Goal: Check status: Check status

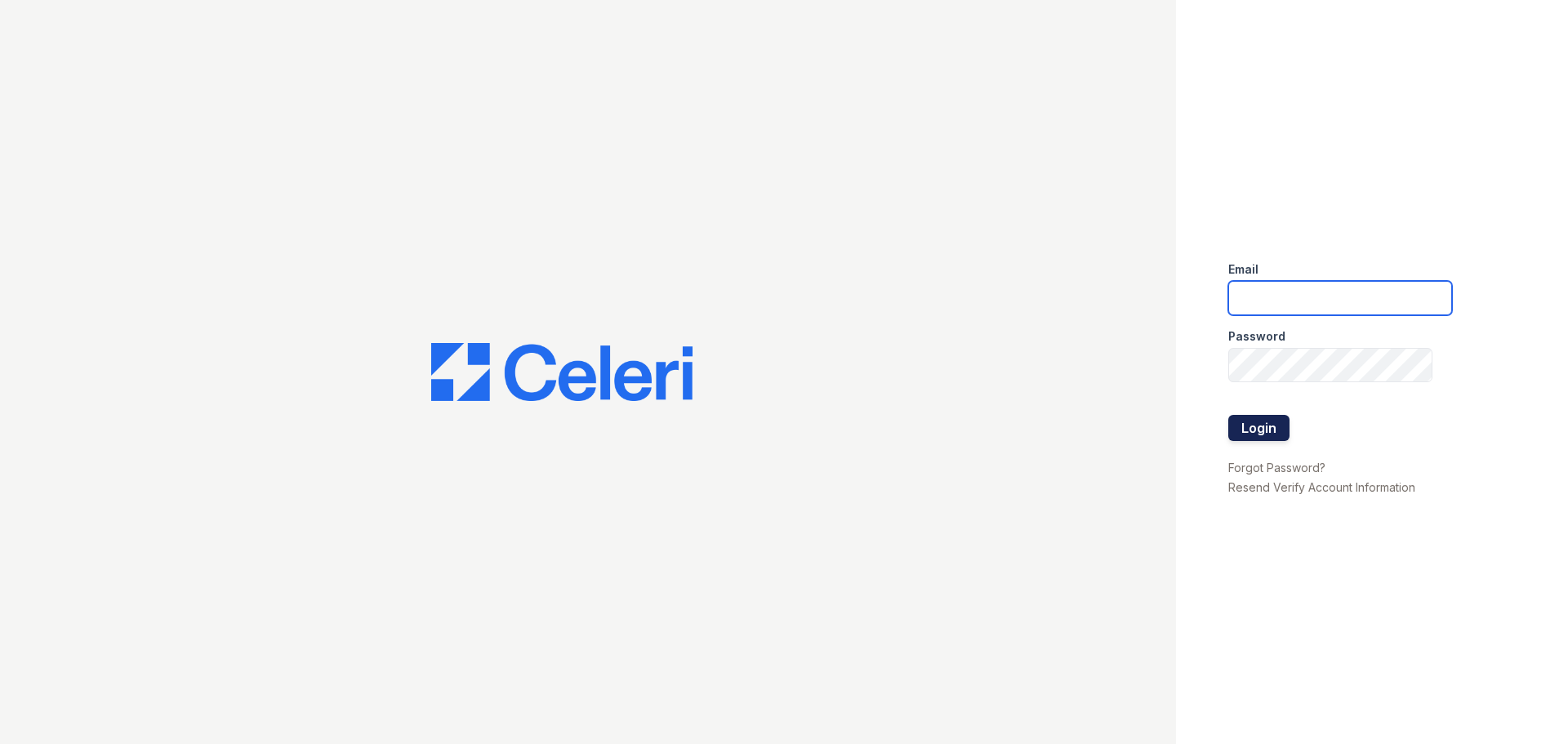
type input "[EMAIL_ADDRESS][DOMAIN_NAME]"
click at [1257, 424] on button "Login" at bounding box center [1259, 428] width 61 height 26
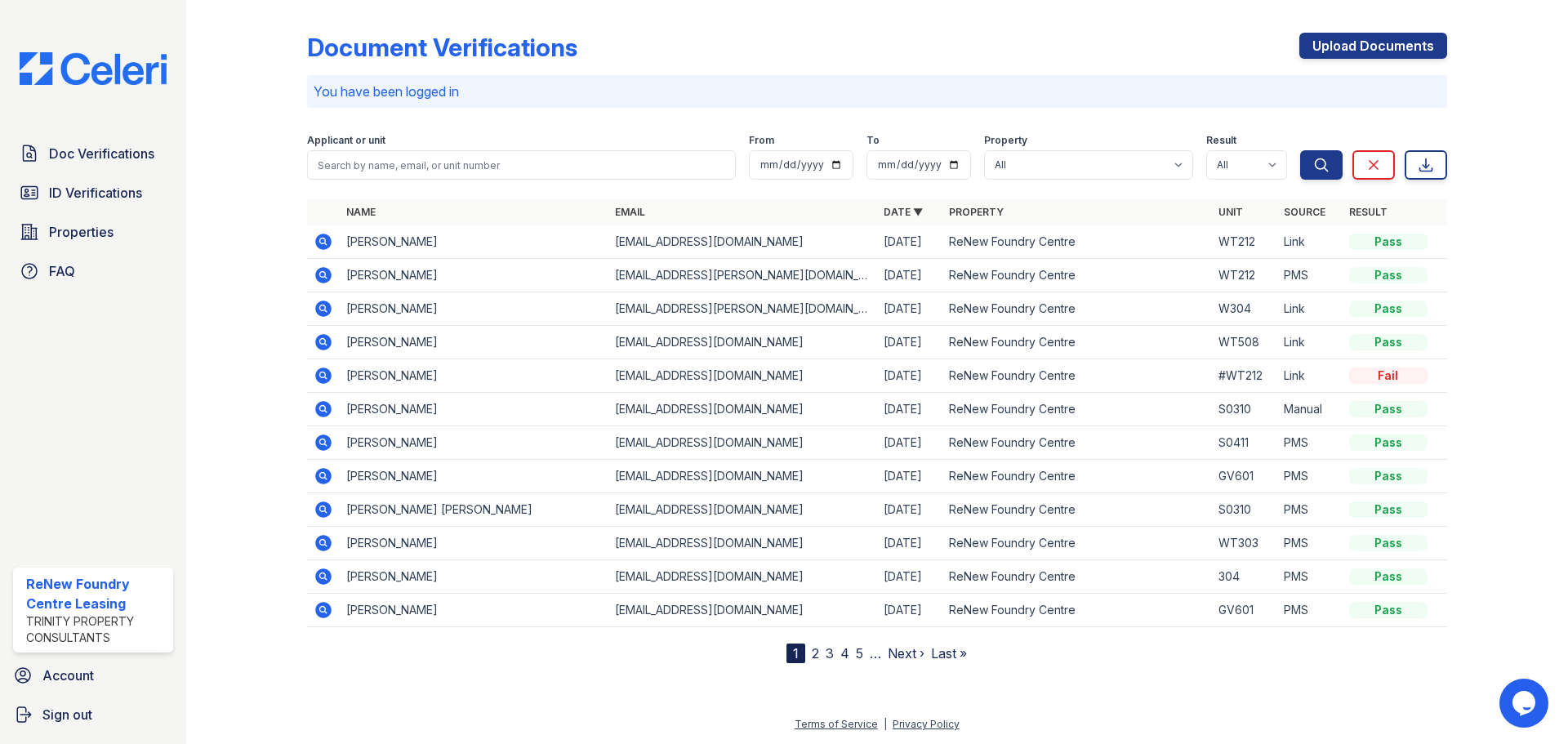
click at [313, 242] on icon at bounding box center [323, 242] width 19 height 19
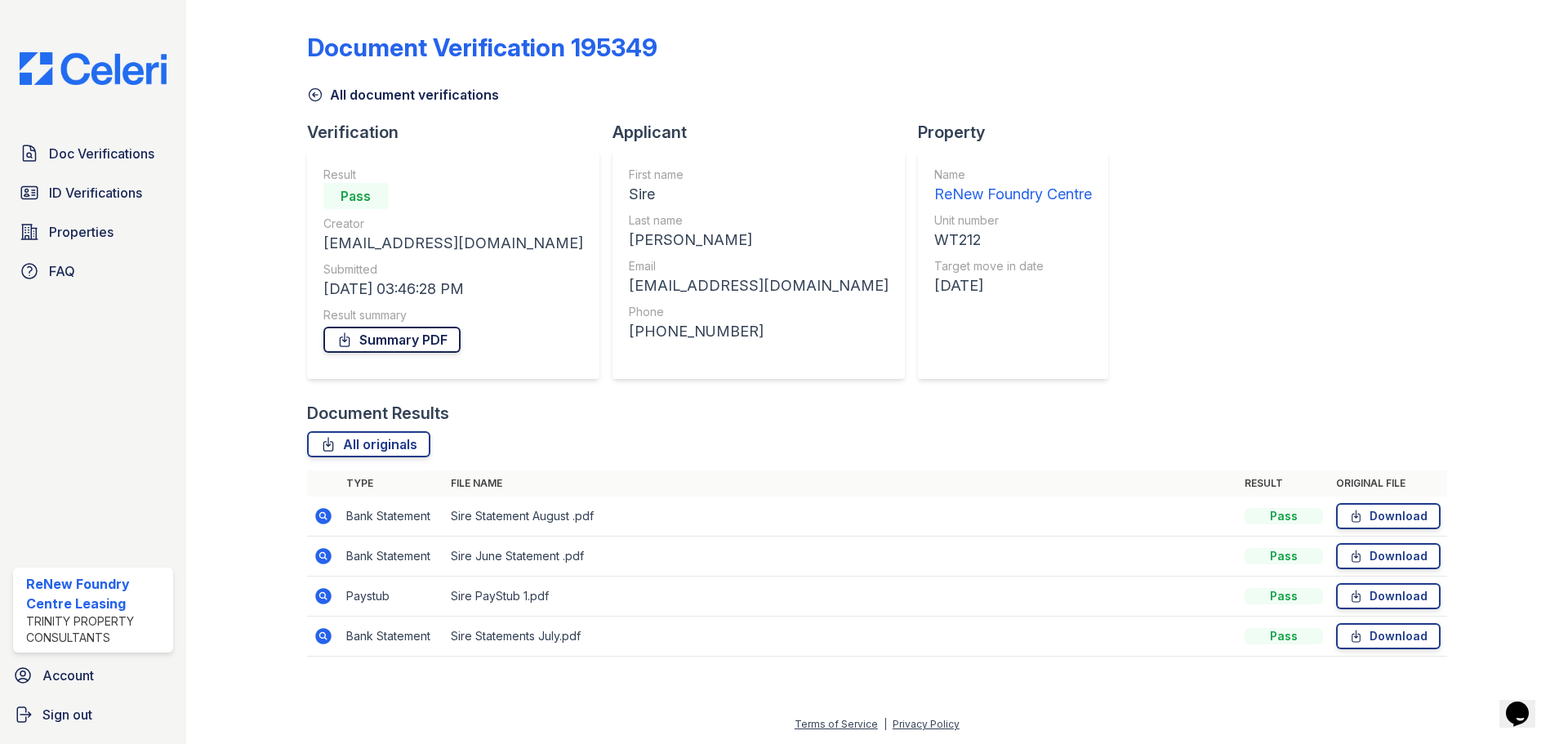
click at [397, 339] on link "Summary PDF" at bounding box center [391, 340] width 137 height 26
click at [127, 186] on span "ID Verifications" at bounding box center [95, 193] width 93 height 19
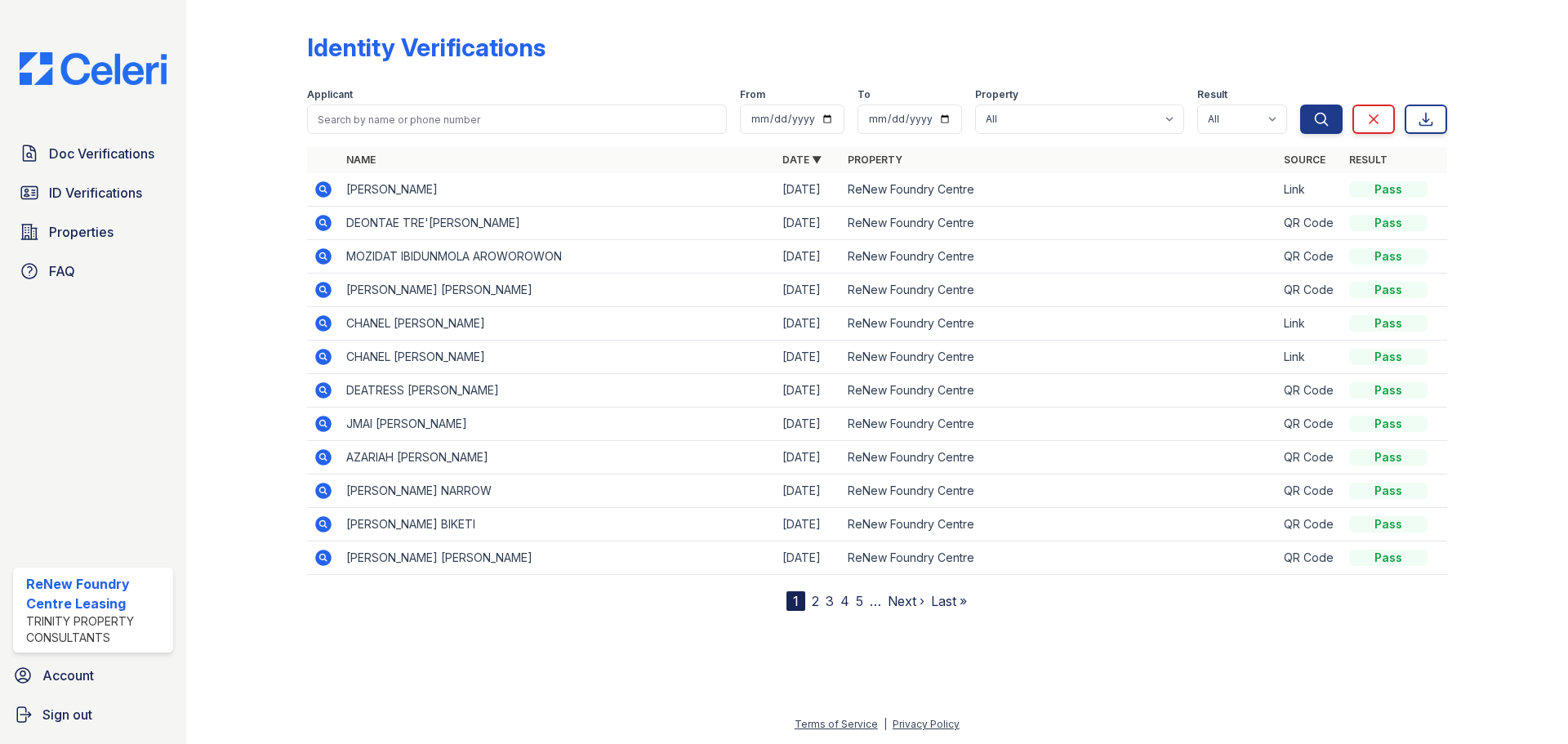
click at [326, 187] on icon at bounding box center [323, 189] width 17 height 17
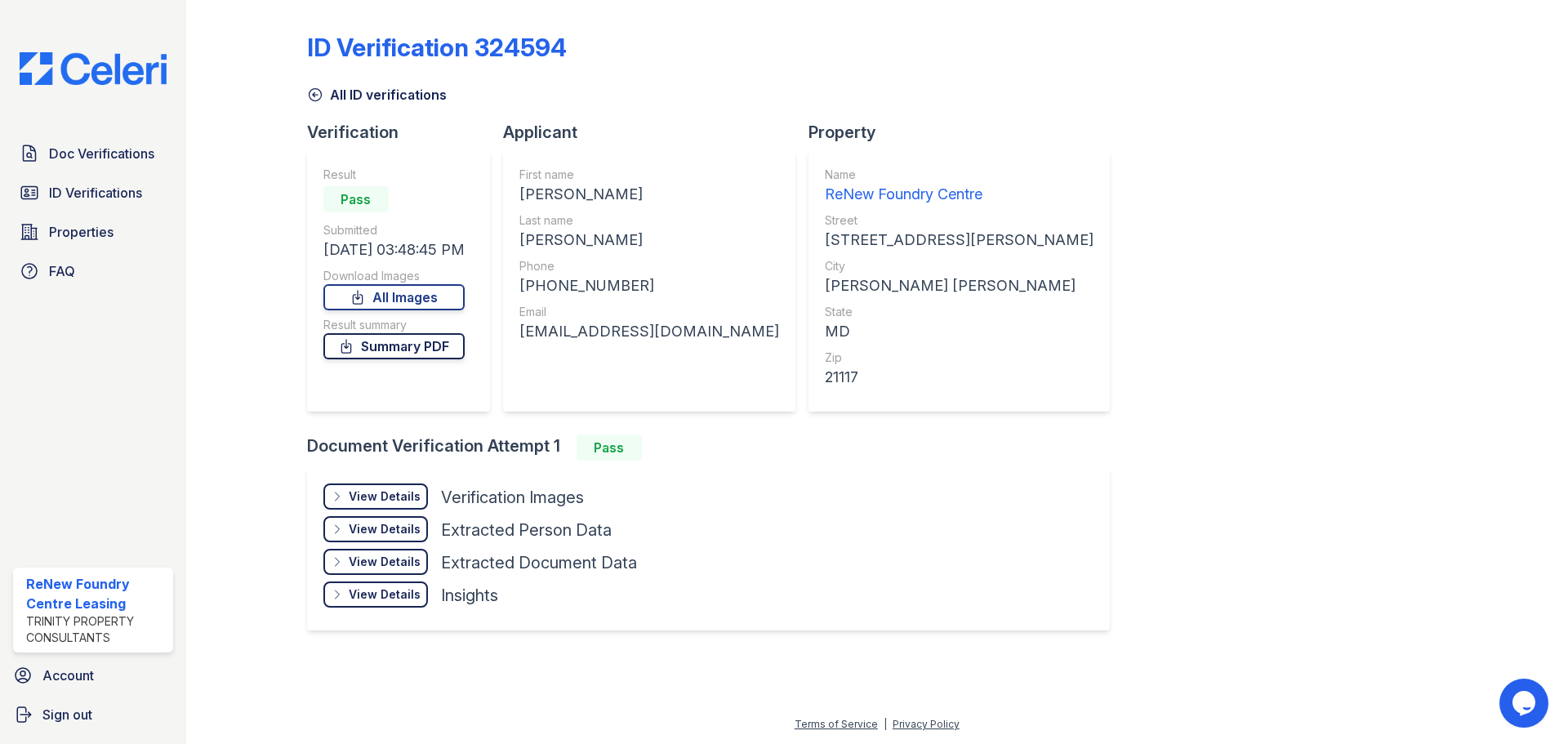
click at [378, 352] on link "Summary PDF" at bounding box center [393, 346] width 141 height 26
click at [415, 497] on div "View Details" at bounding box center [384, 496] width 72 height 17
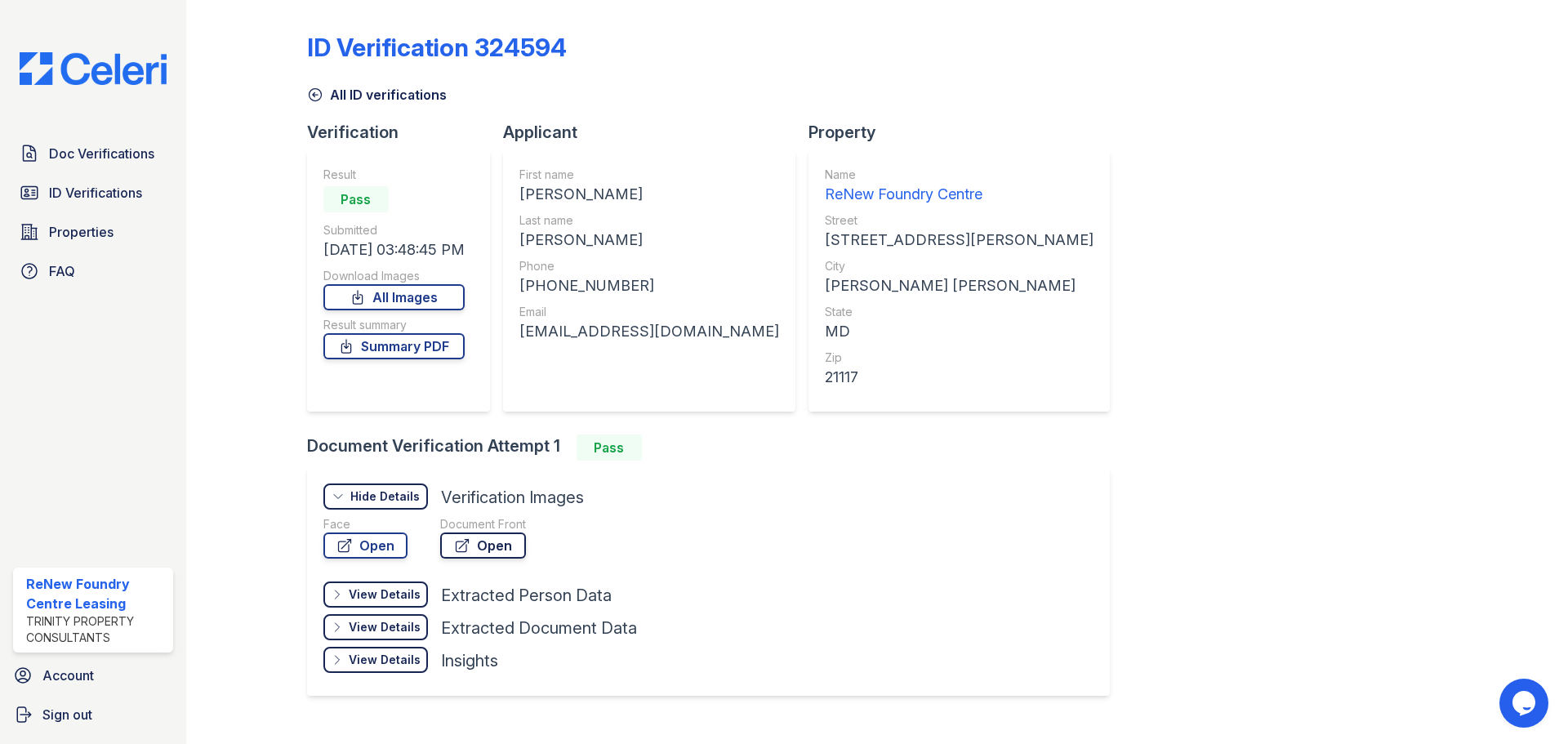
click at [473, 544] on link "Open" at bounding box center [483, 545] width 86 height 26
click at [358, 79] on div "All ID verifications" at bounding box center [877, 90] width 1140 height 30
click at [369, 91] on link "All ID verifications" at bounding box center [376, 95] width 139 height 19
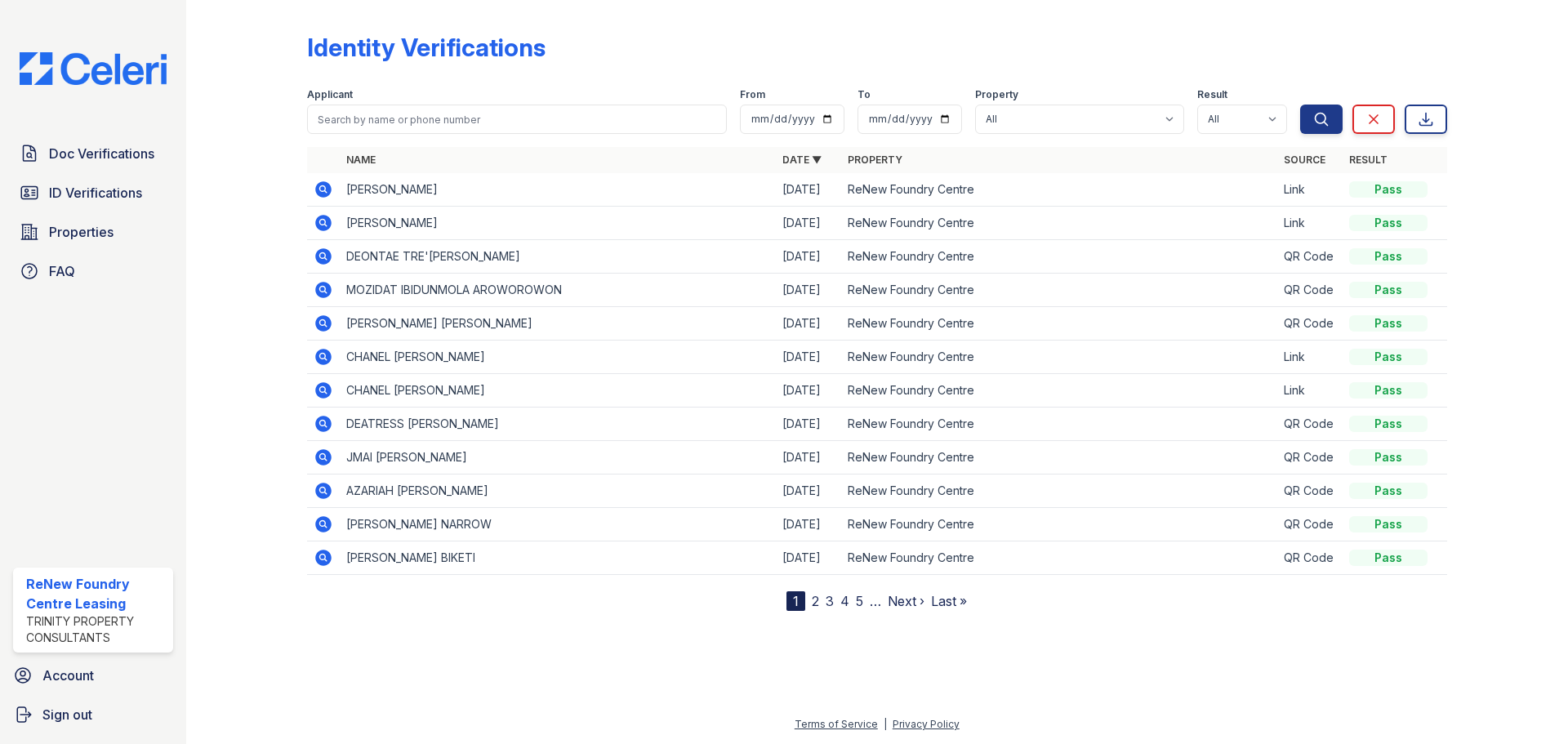
click at [328, 490] on icon at bounding box center [323, 490] width 17 height 17
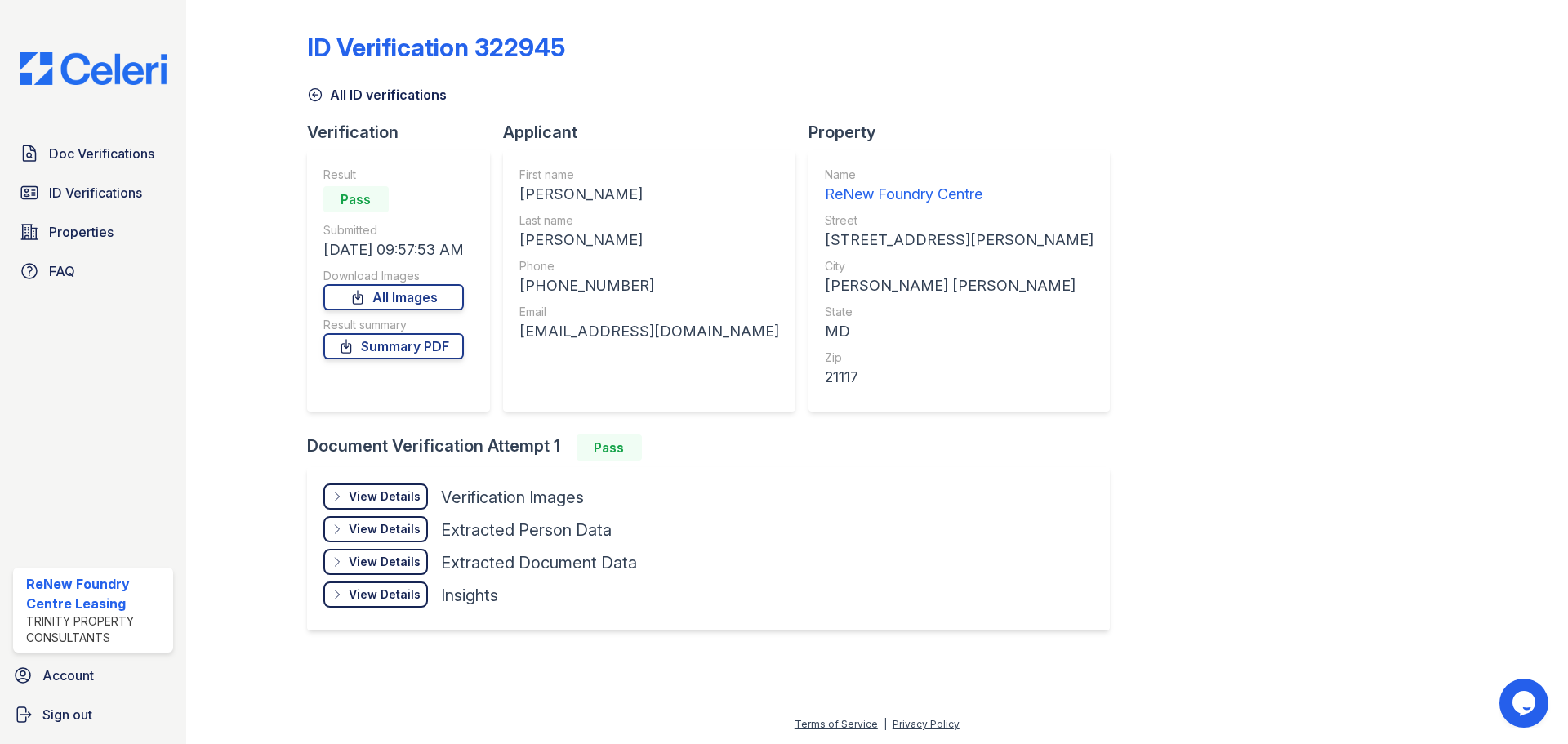
click at [370, 500] on div "View Details" at bounding box center [384, 496] width 72 height 17
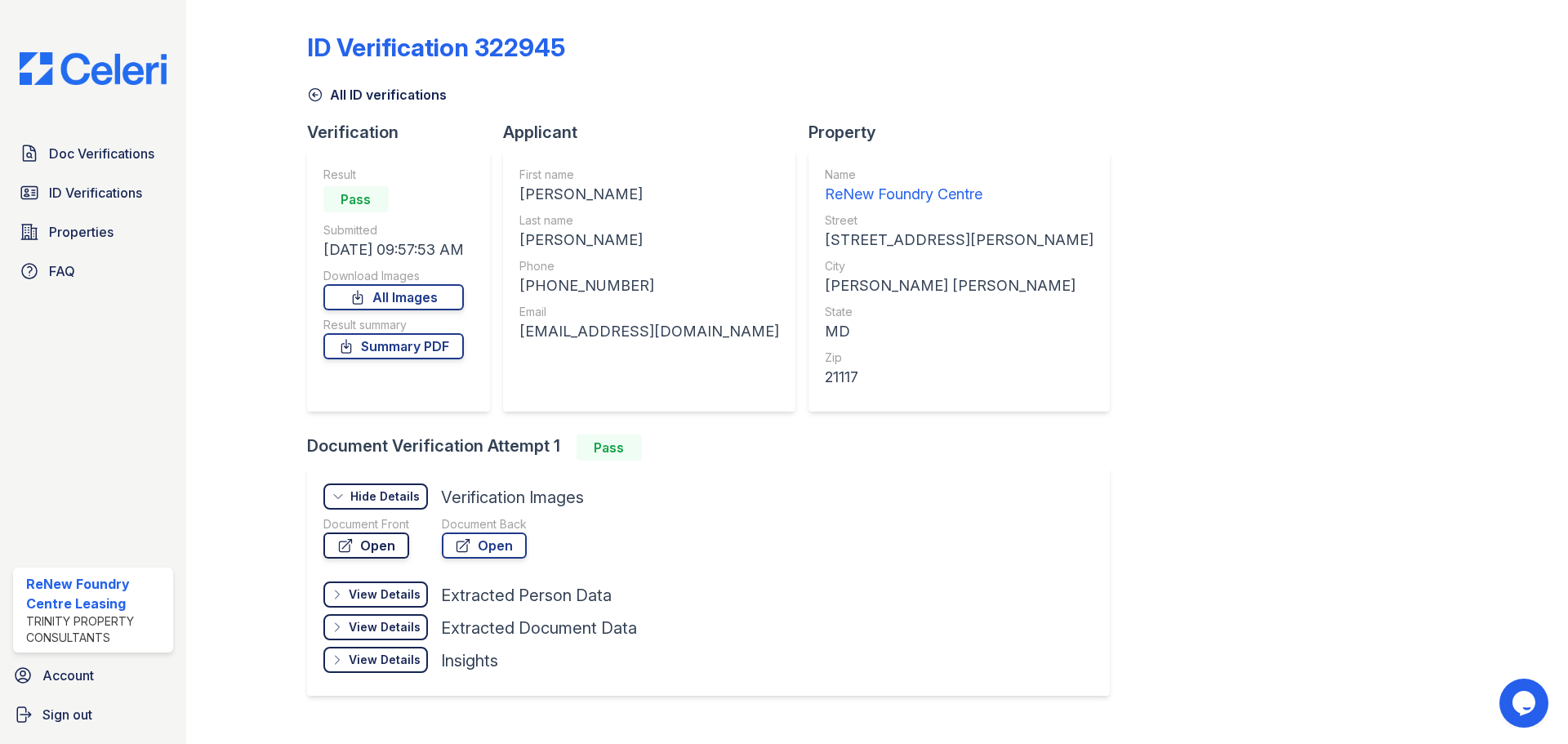
click at [362, 541] on link "Open" at bounding box center [366, 545] width 86 height 26
click at [99, 150] on span "Doc Verifications" at bounding box center [102, 153] width 105 height 19
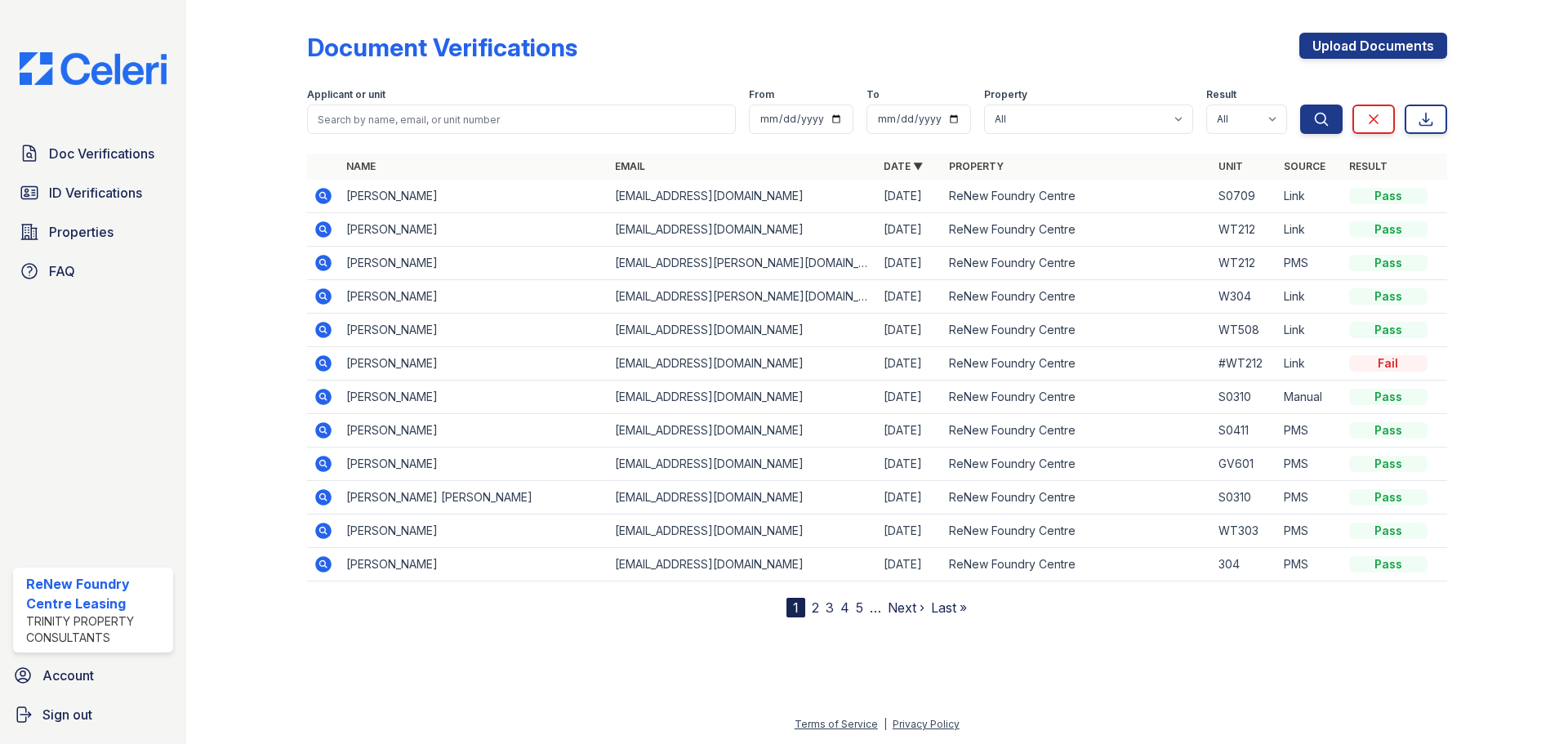
click at [325, 263] on icon at bounding box center [323, 263] width 19 height 19
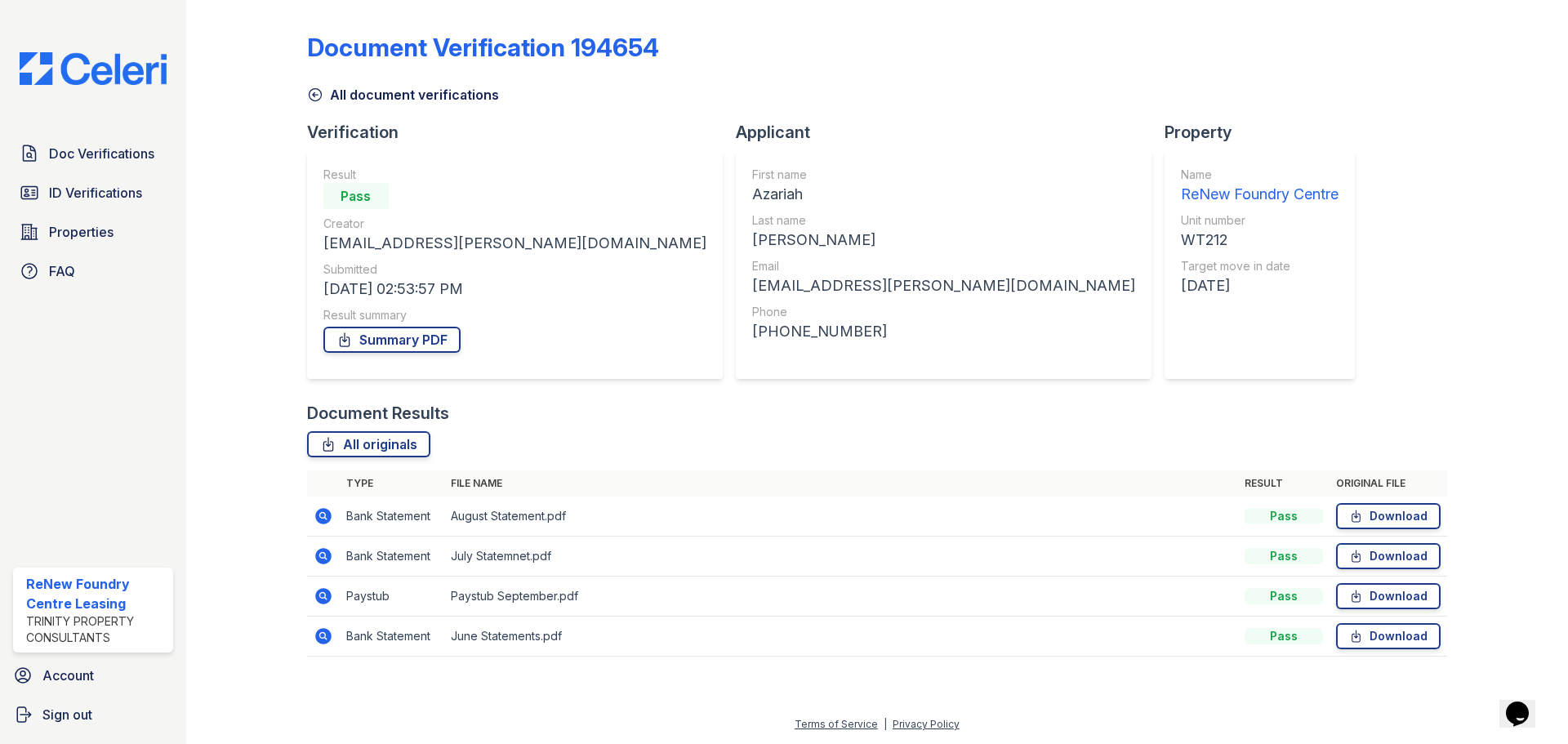
click at [327, 587] on icon at bounding box center [323, 596] width 19 height 19
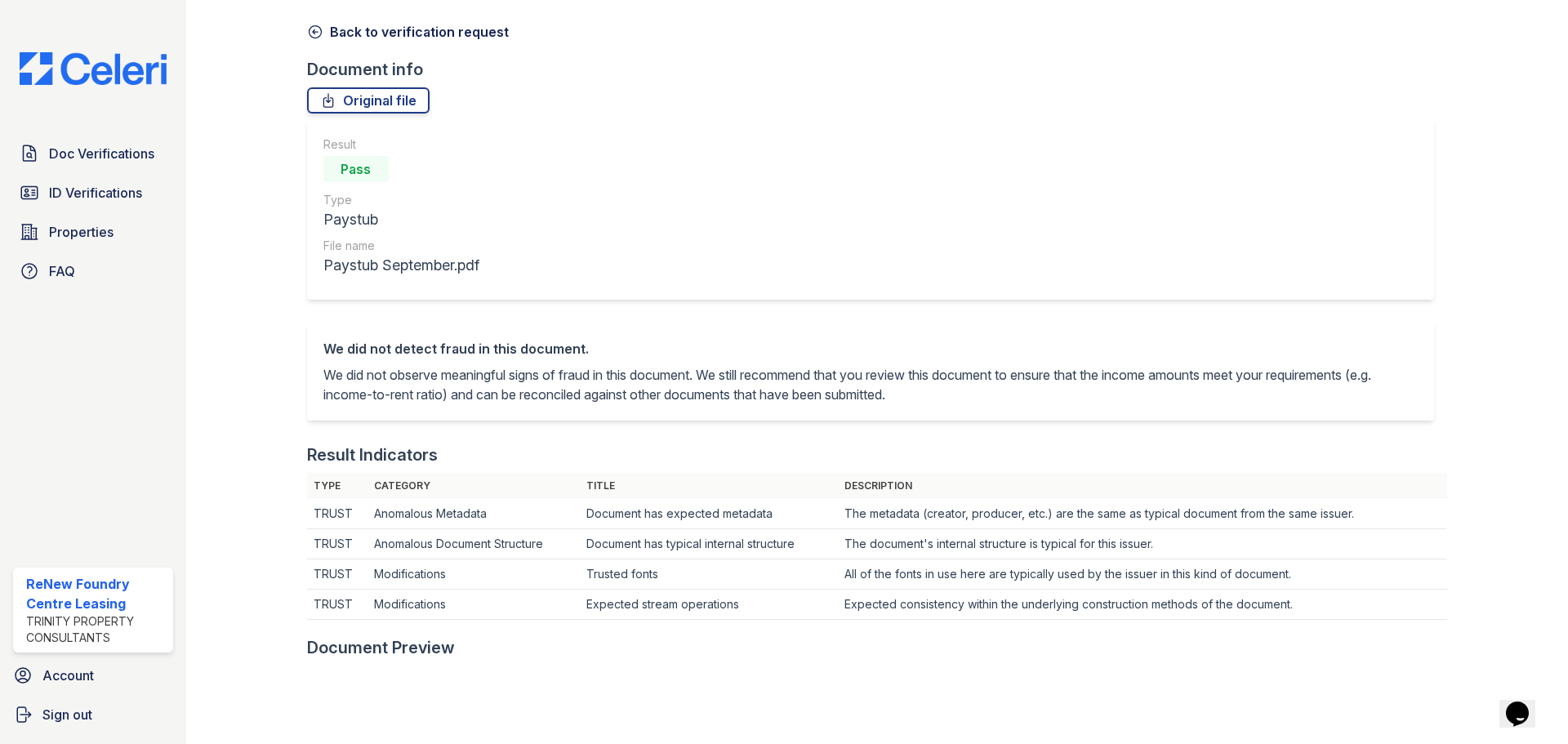
scroll to position [49, 0]
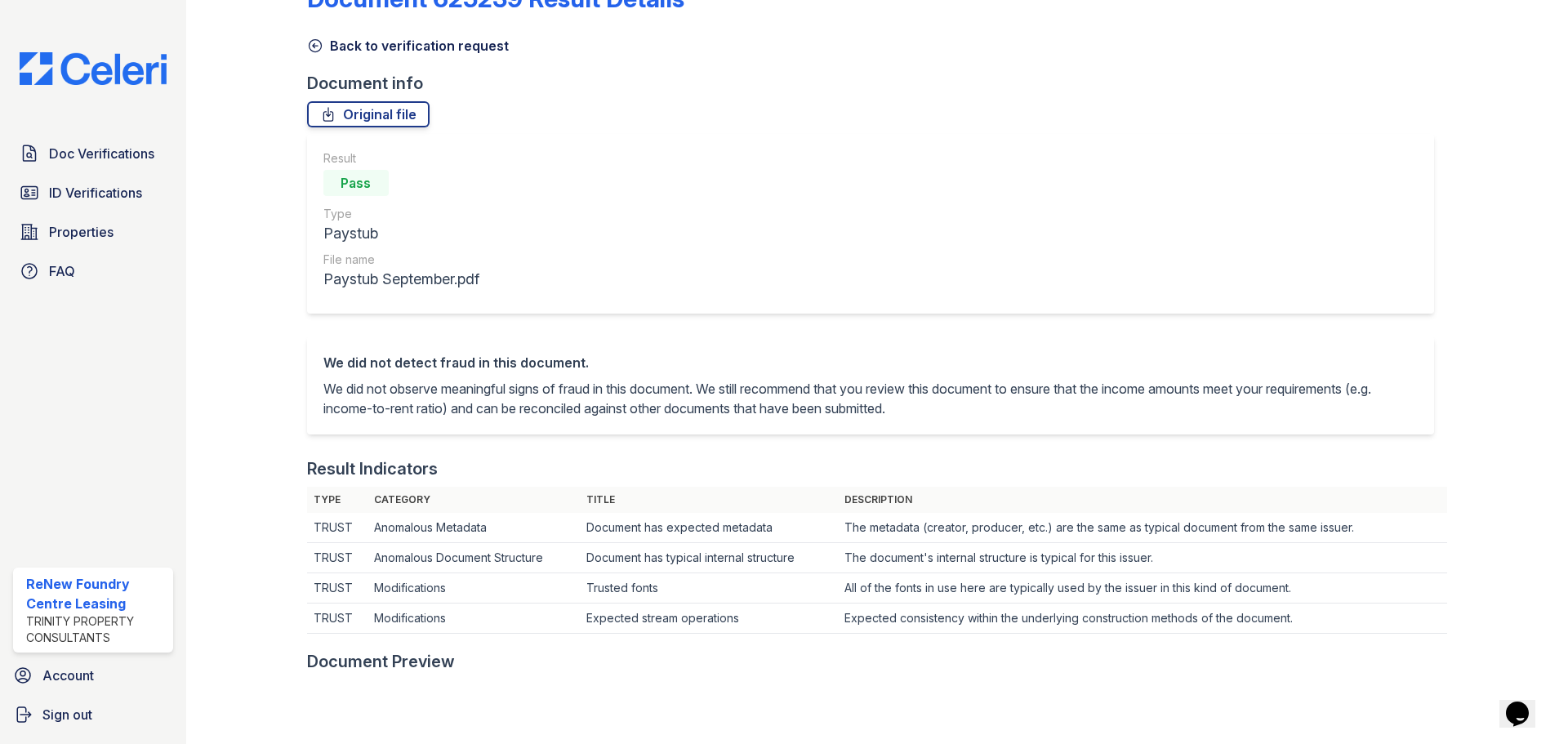
click at [407, 50] on link "Back to verification request" at bounding box center [408, 46] width 201 height 19
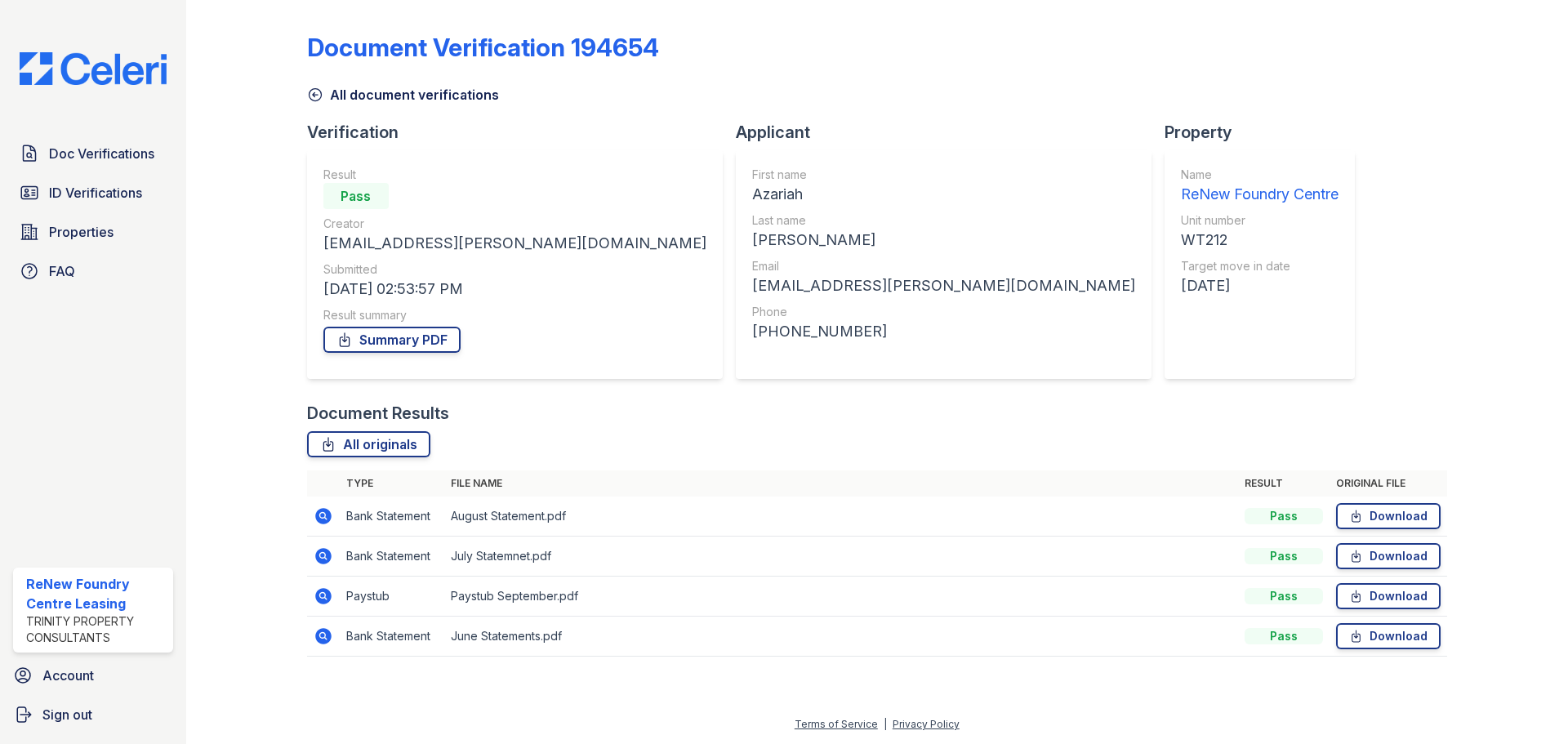
click at [318, 512] on icon at bounding box center [323, 516] width 17 height 17
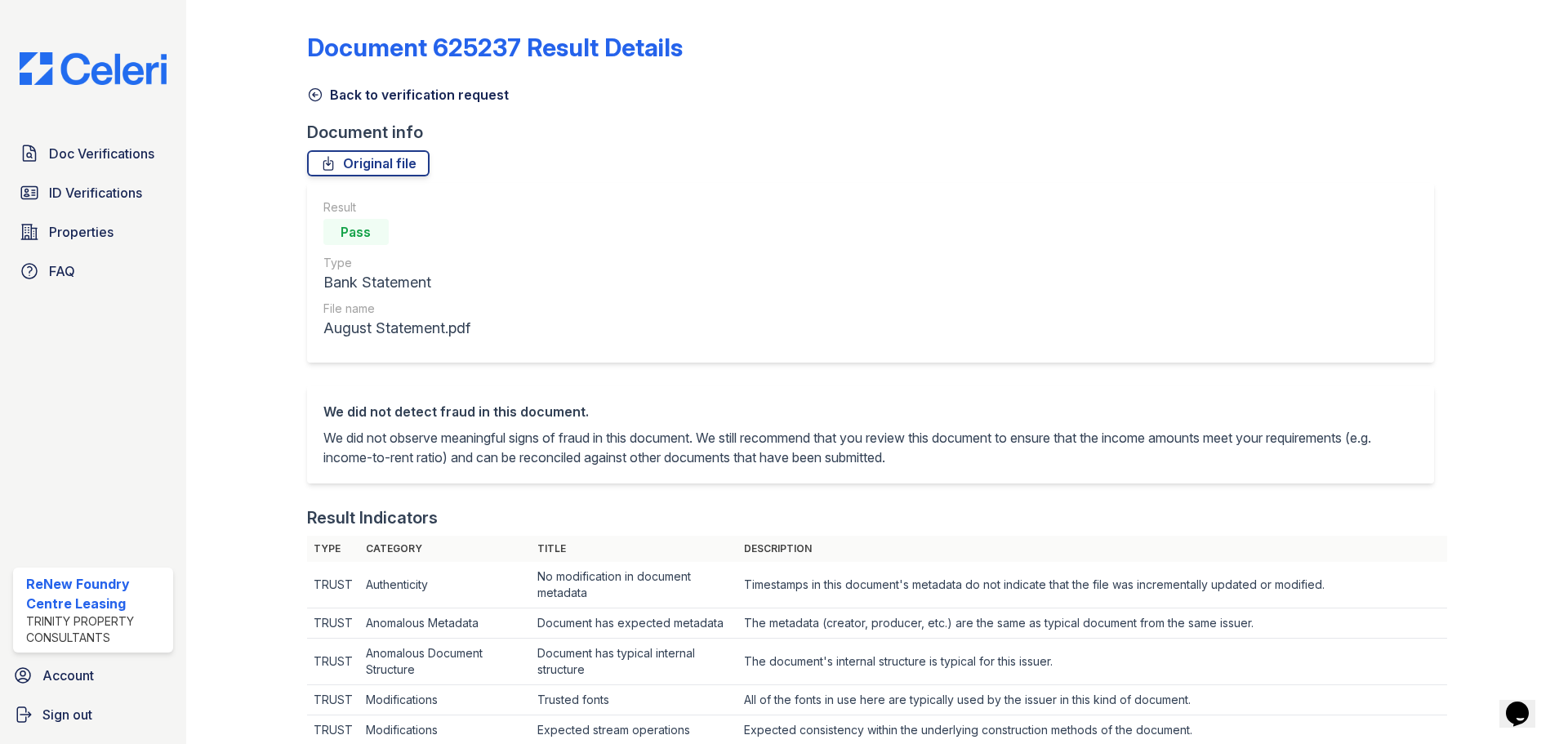
click at [409, 95] on link "Back to verification request" at bounding box center [408, 95] width 201 height 19
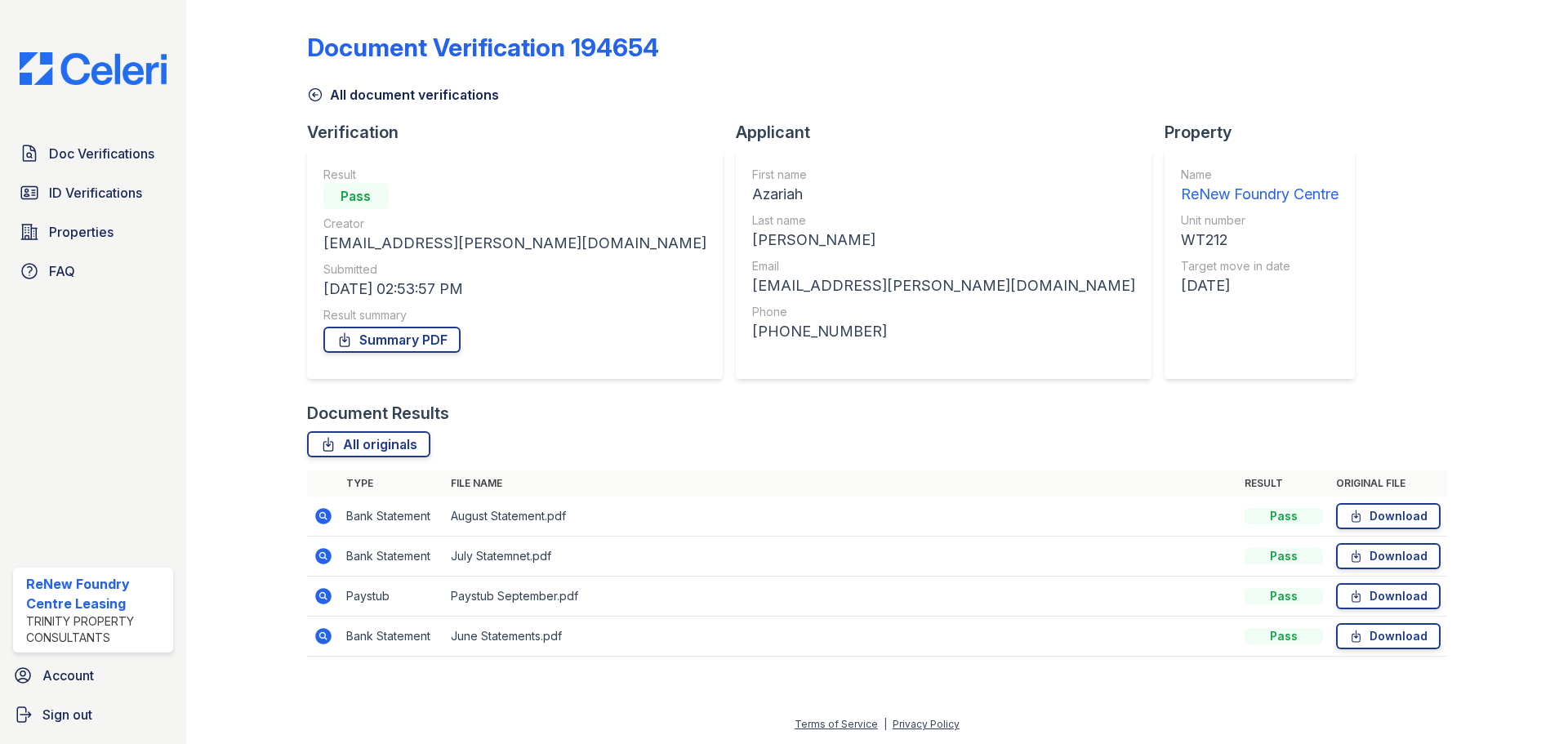
click at [320, 509] on icon at bounding box center [323, 516] width 17 height 17
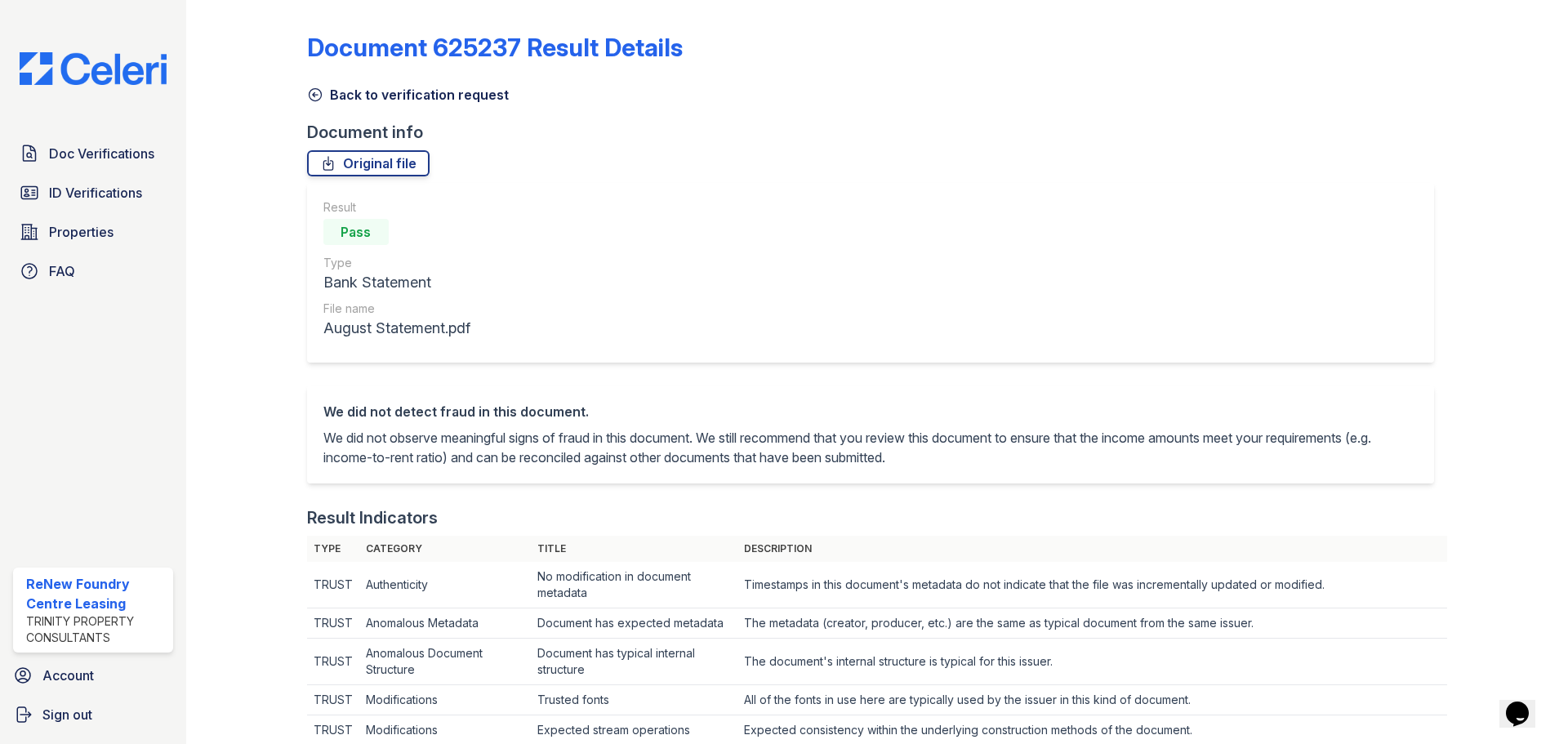
click at [456, 96] on link "Back to verification request" at bounding box center [408, 95] width 201 height 19
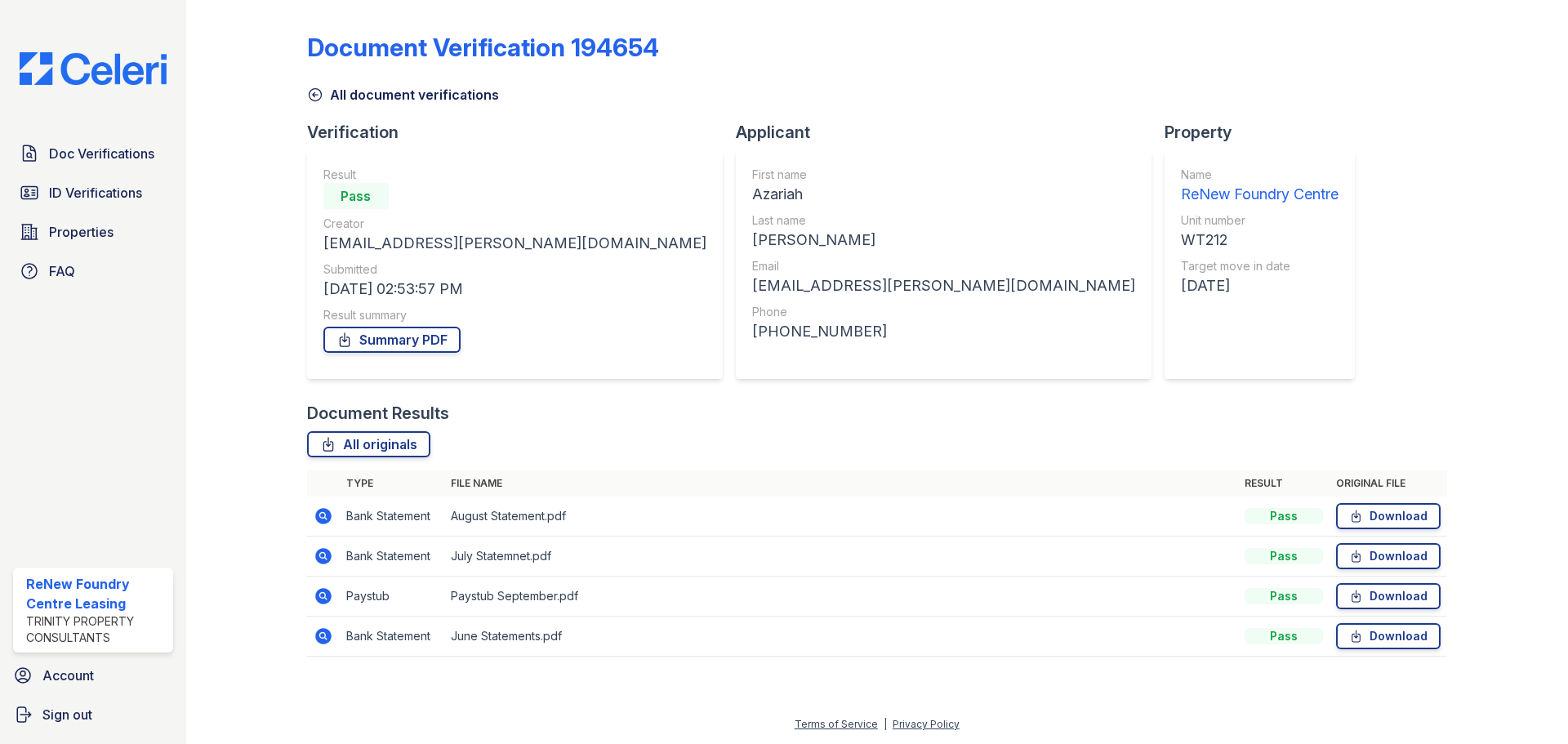
click at [357, 85] on link "All document verifications" at bounding box center [403, 95] width 192 height 19
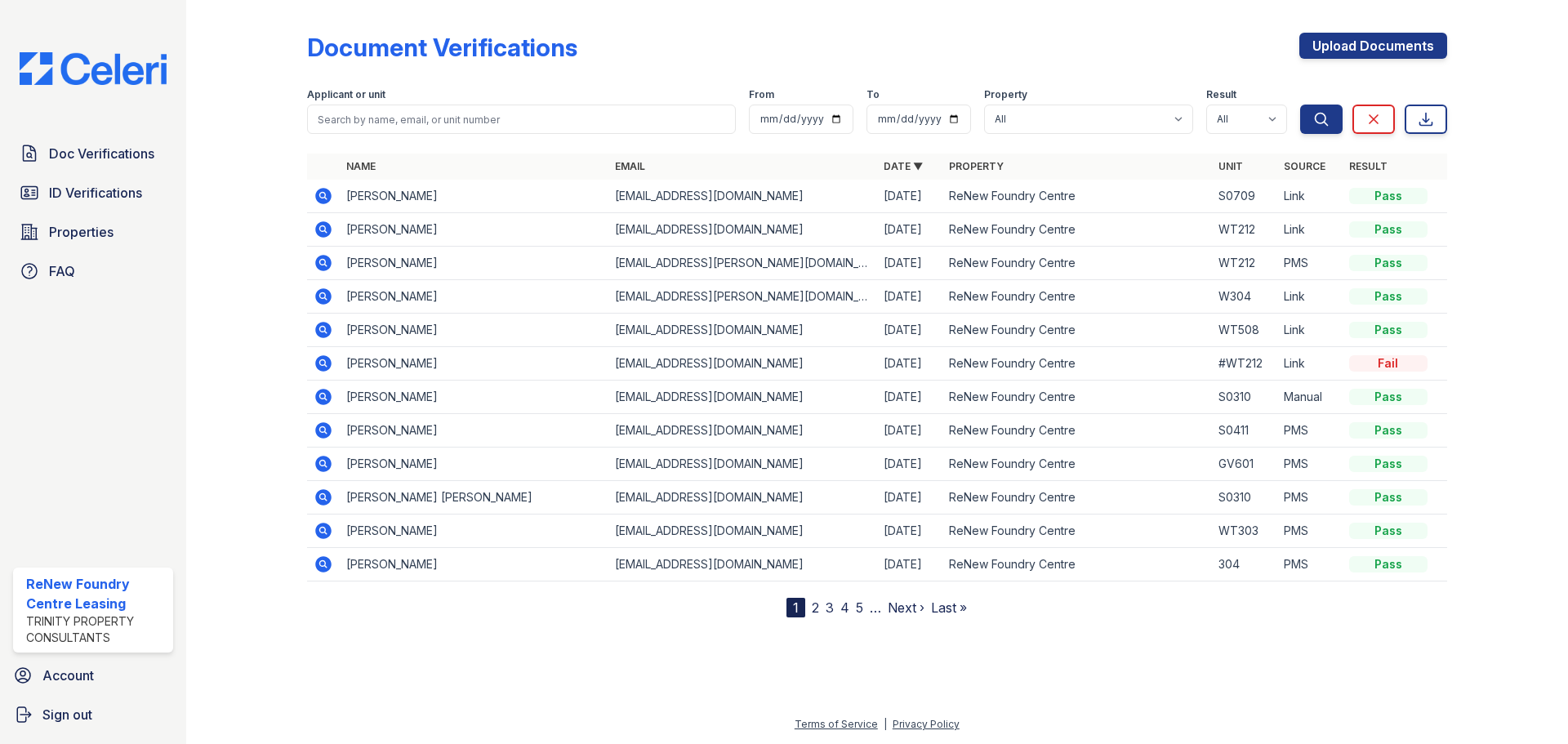
click at [320, 228] on icon at bounding box center [323, 229] width 19 height 19
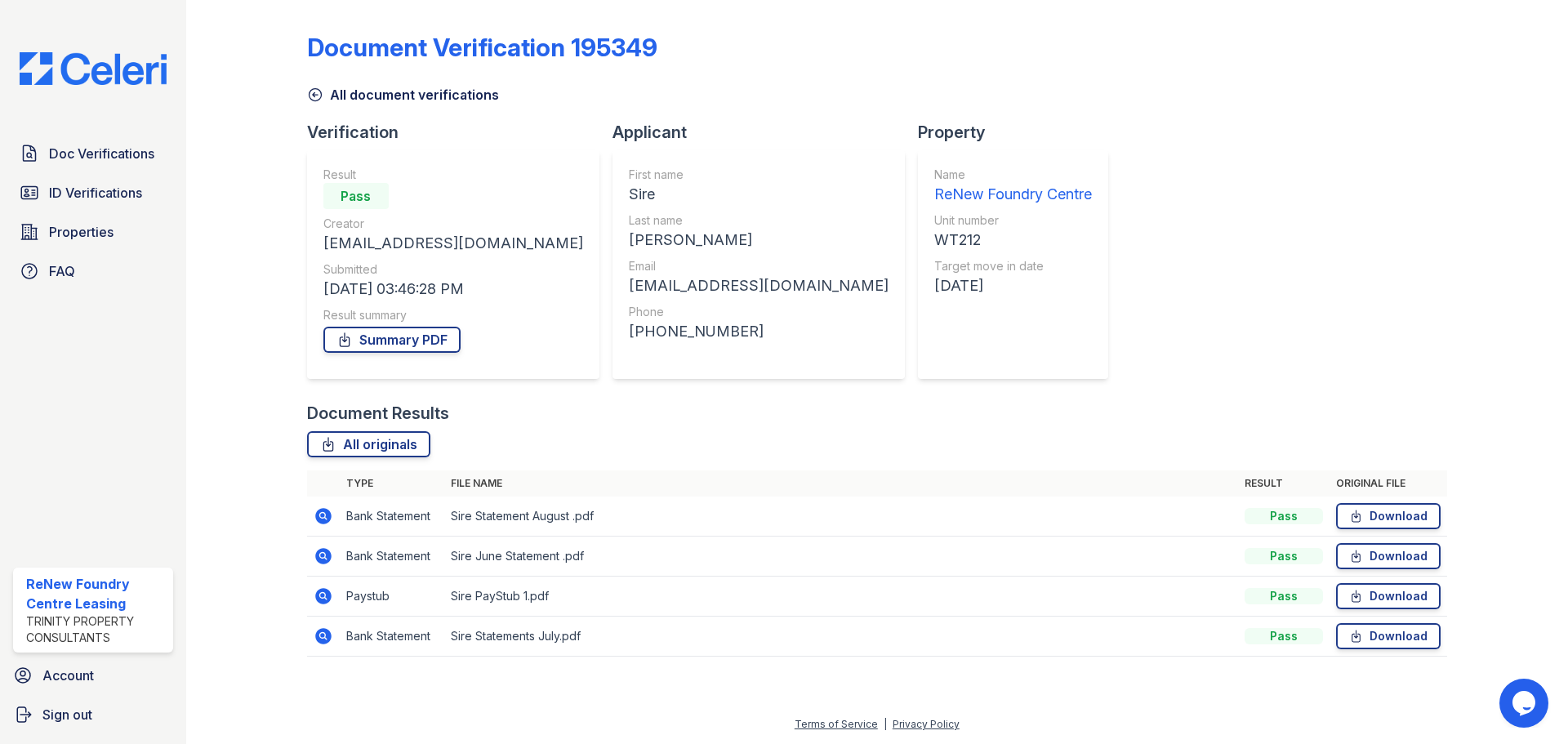
click at [322, 601] on icon at bounding box center [323, 595] width 17 height 17
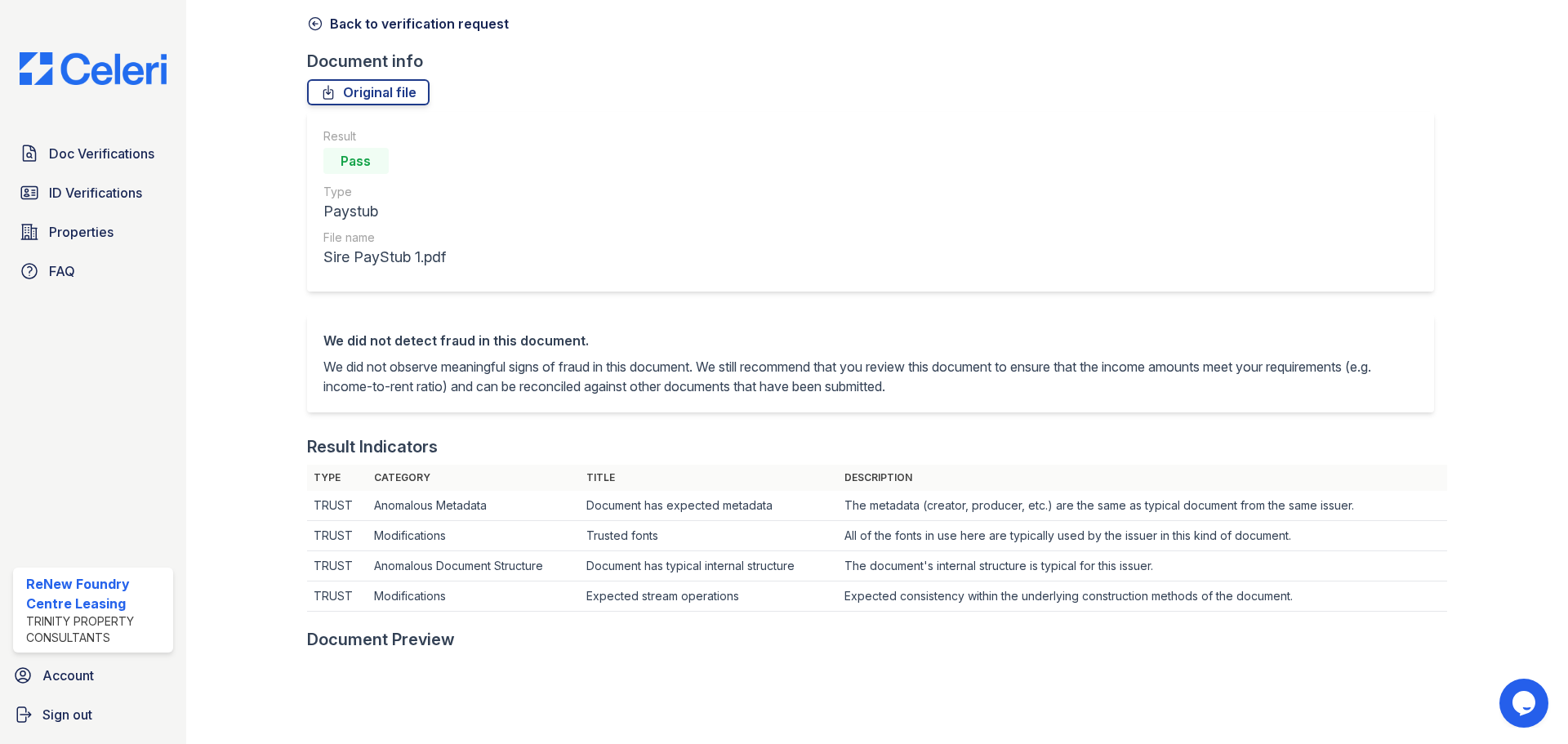
scroll to position [49, 0]
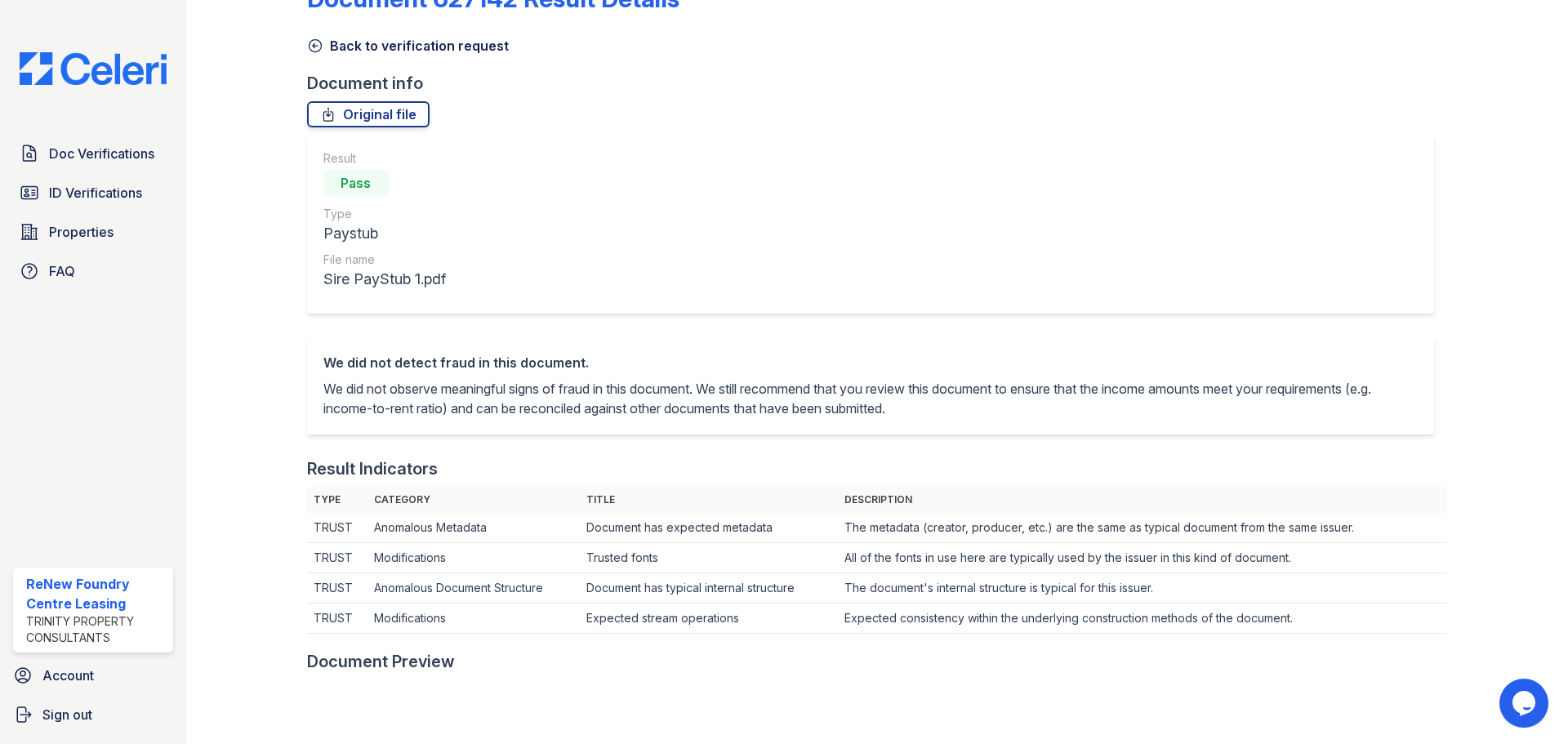
click at [405, 31] on div "Back to verification request" at bounding box center [877, 41] width 1140 height 30
click at [409, 42] on link "Back to verification request" at bounding box center [408, 46] width 201 height 19
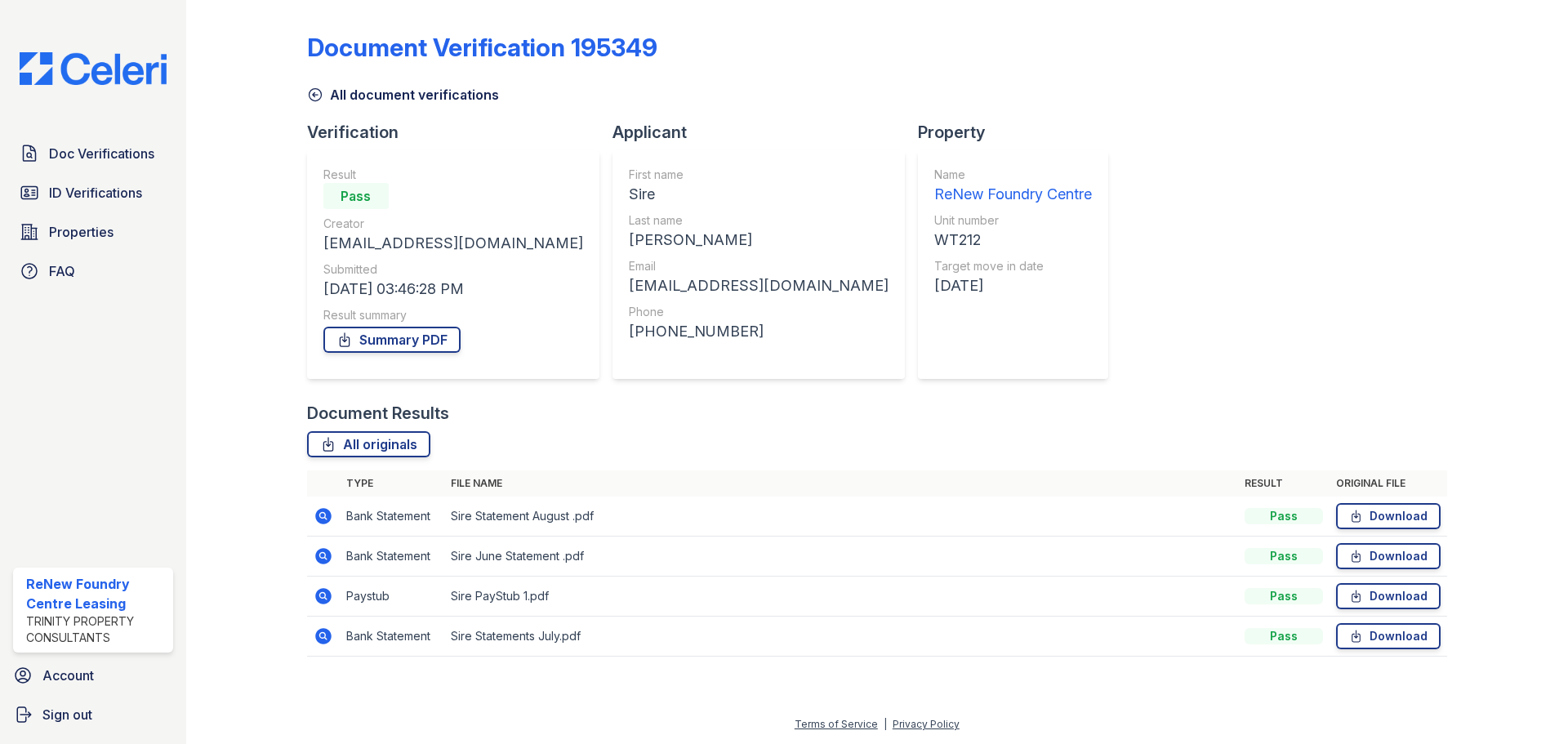
click at [321, 516] on icon at bounding box center [322, 515] width 4 height 4
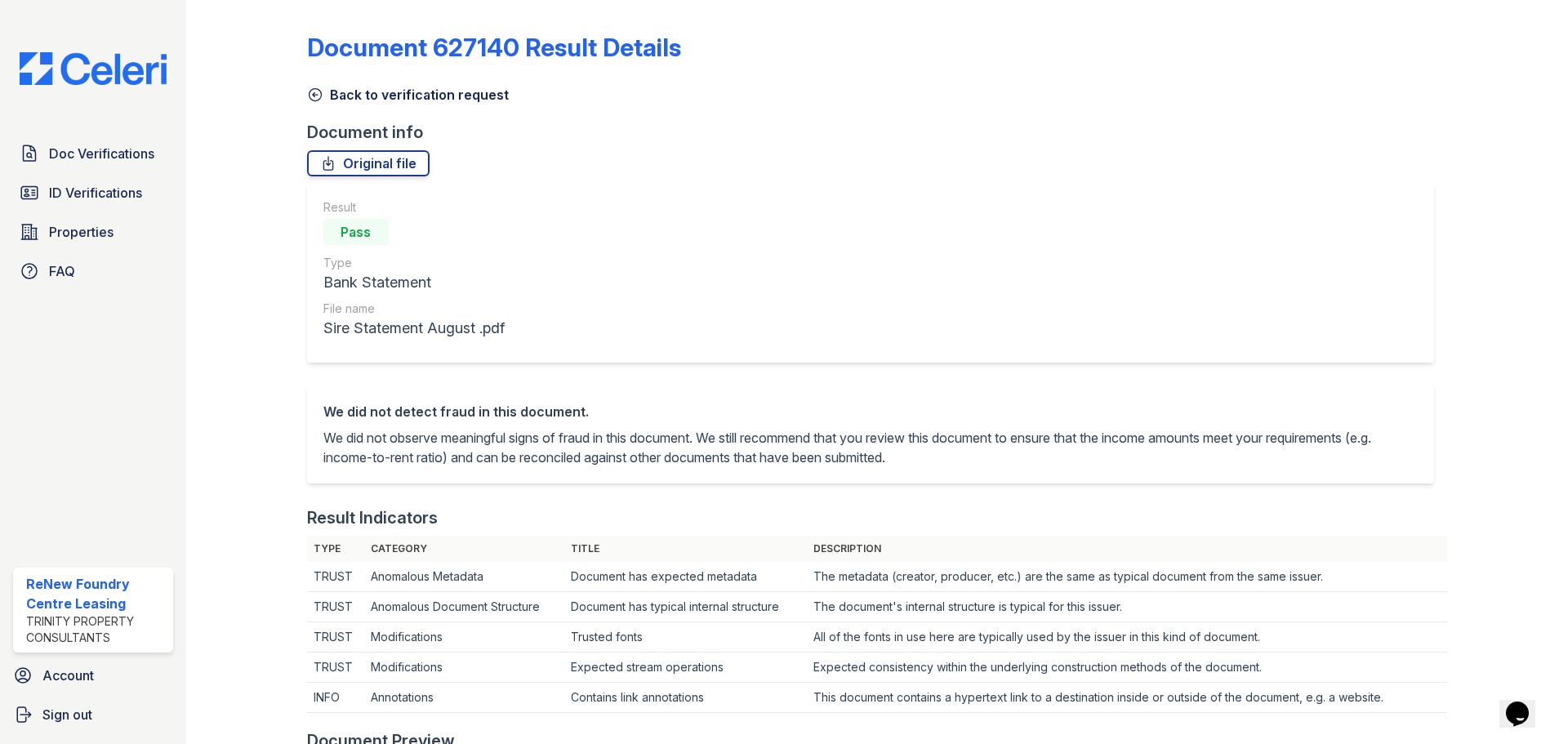
click at [382, 102] on link "Back to verification request" at bounding box center [408, 95] width 201 height 19
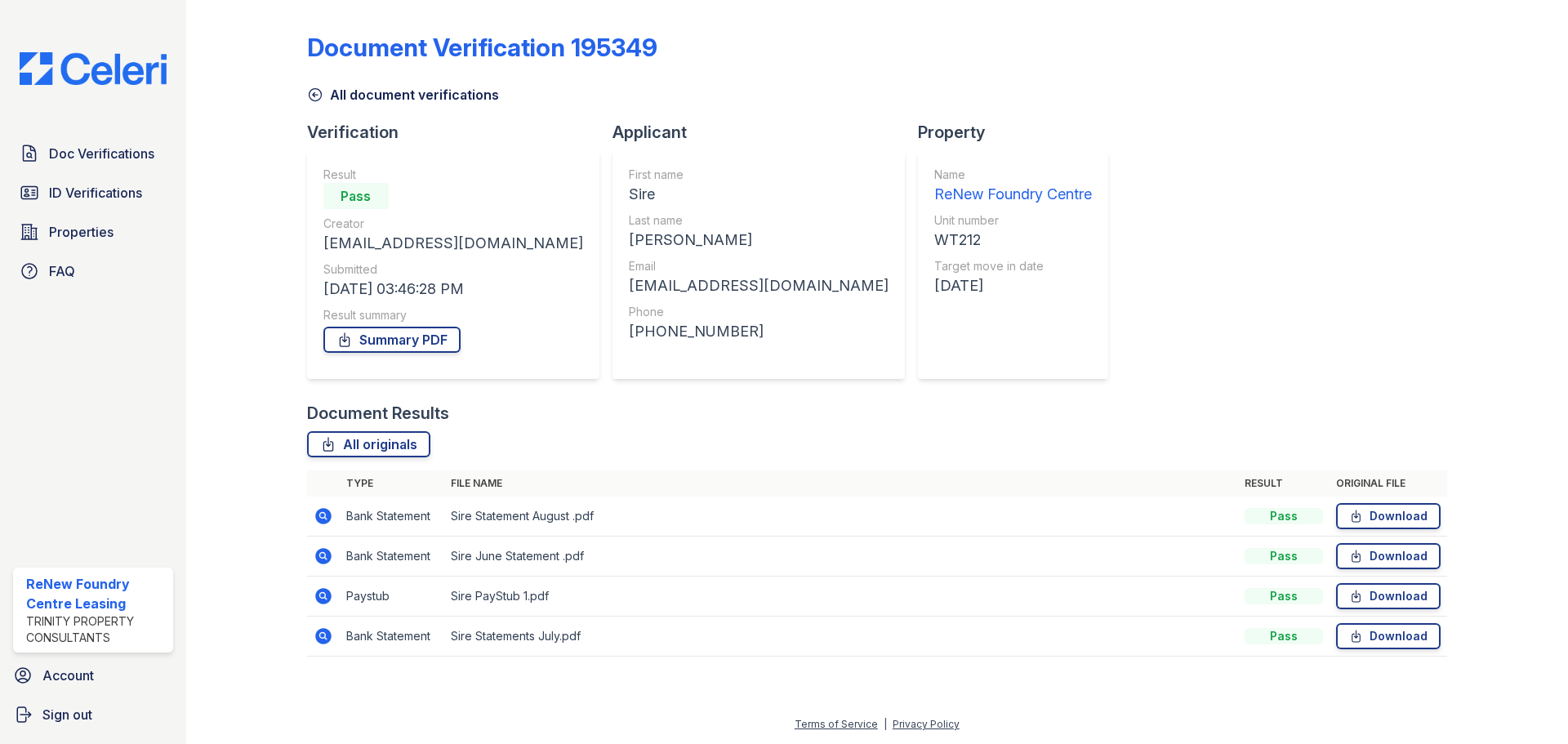
click at [320, 640] on icon at bounding box center [323, 635] width 17 height 17
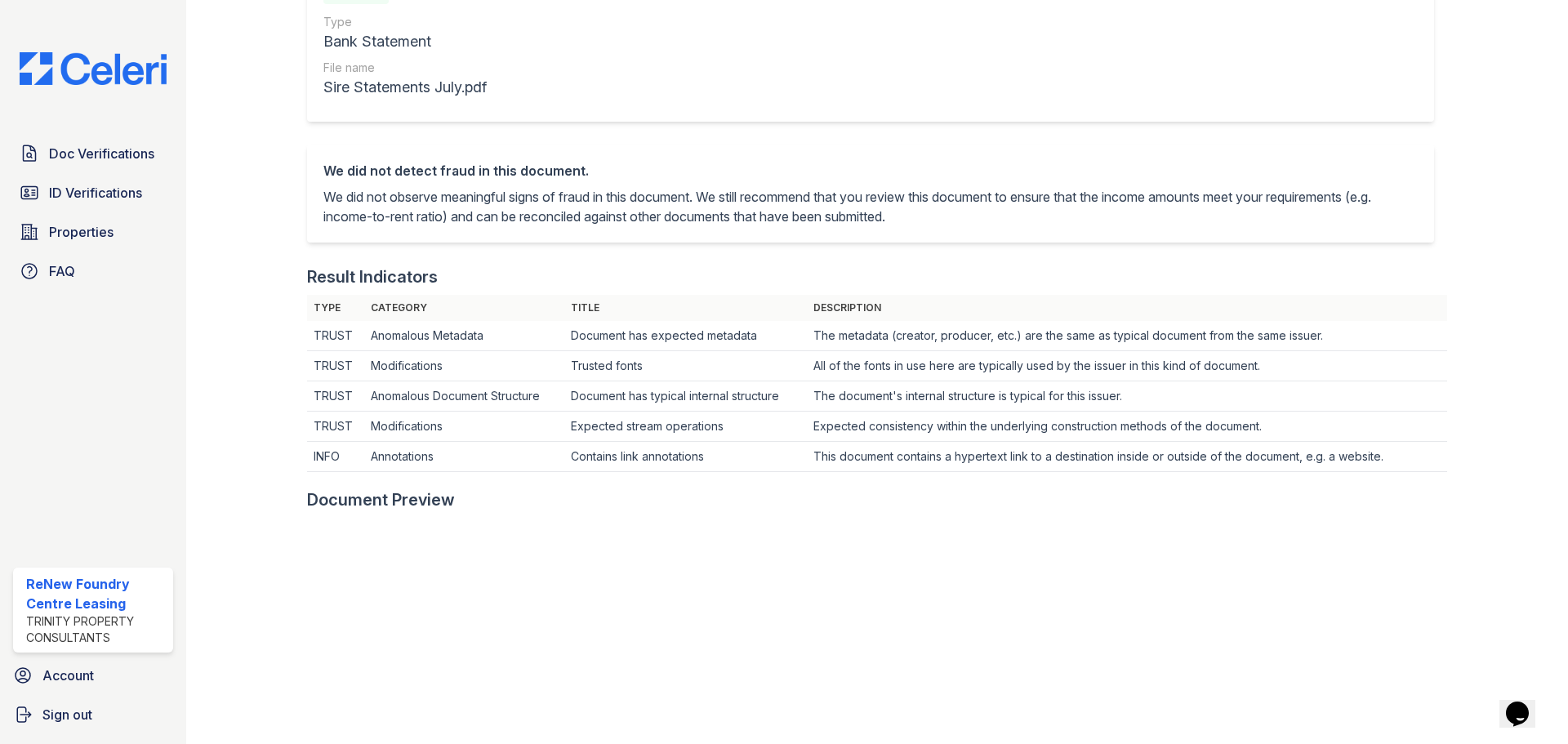
scroll to position [81, 0]
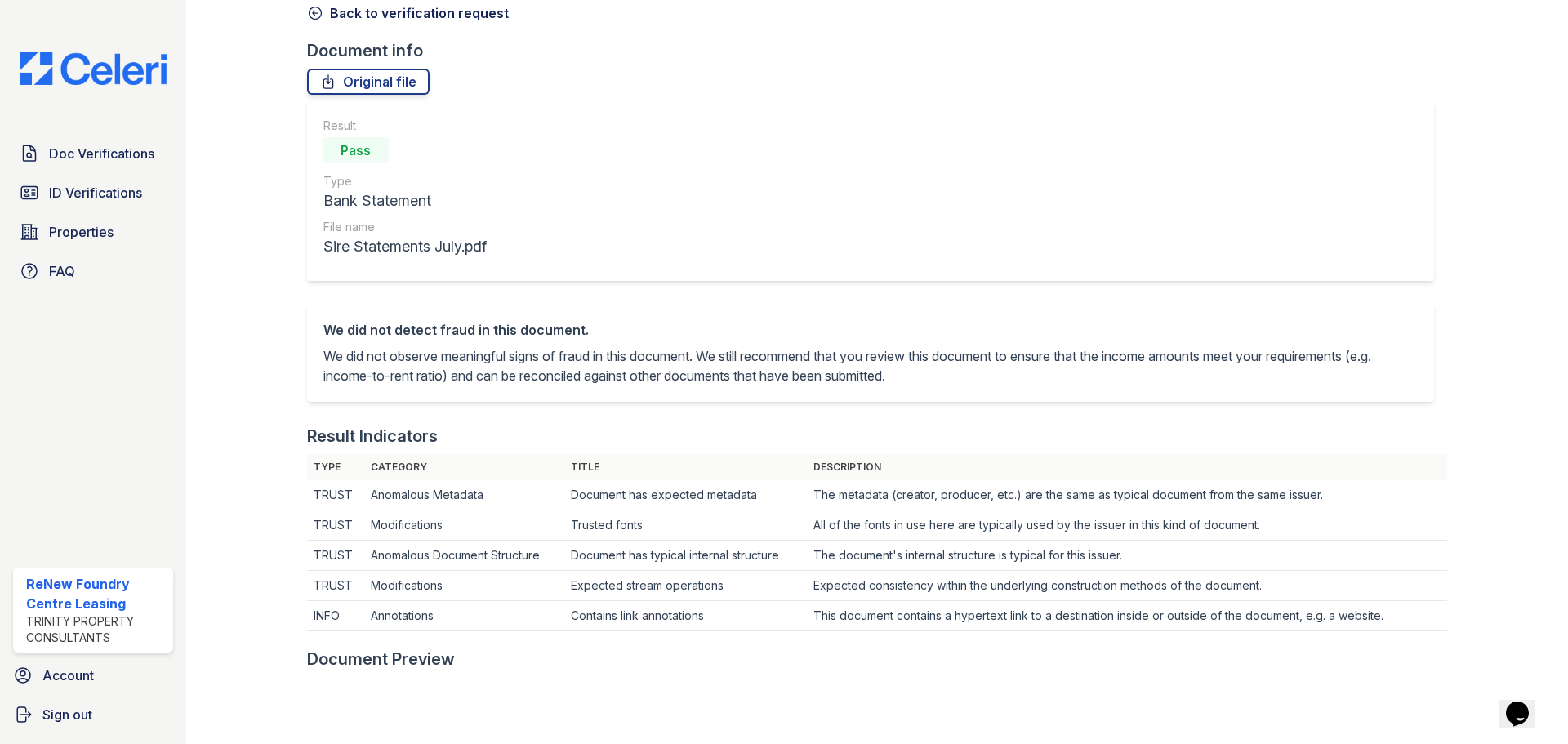
click at [432, 11] on link "Back to verification request" at bounding box center [408, 13] width 201 height 19
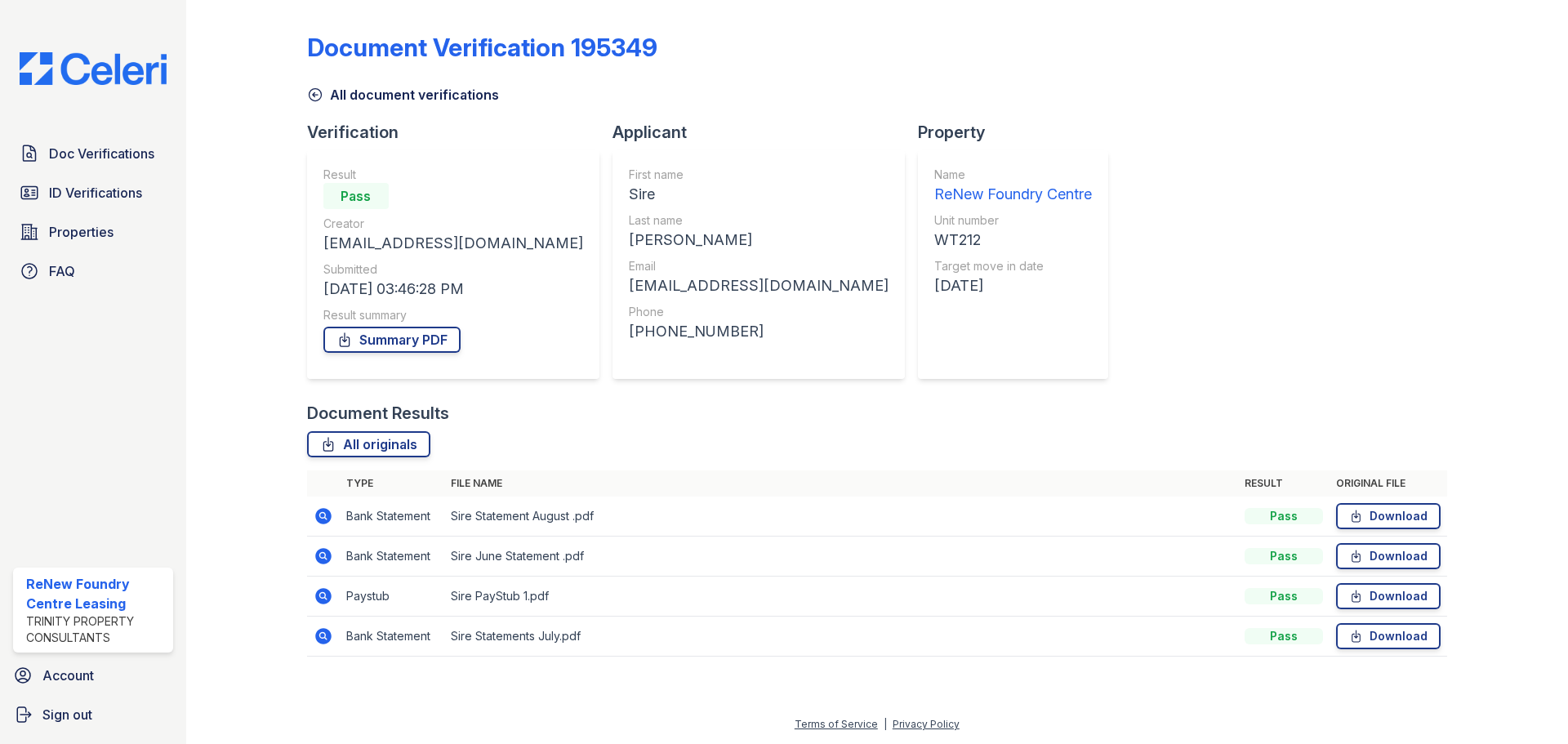
click at [322, 549] on icon at bounding box center [323, 556] width 17 height 17
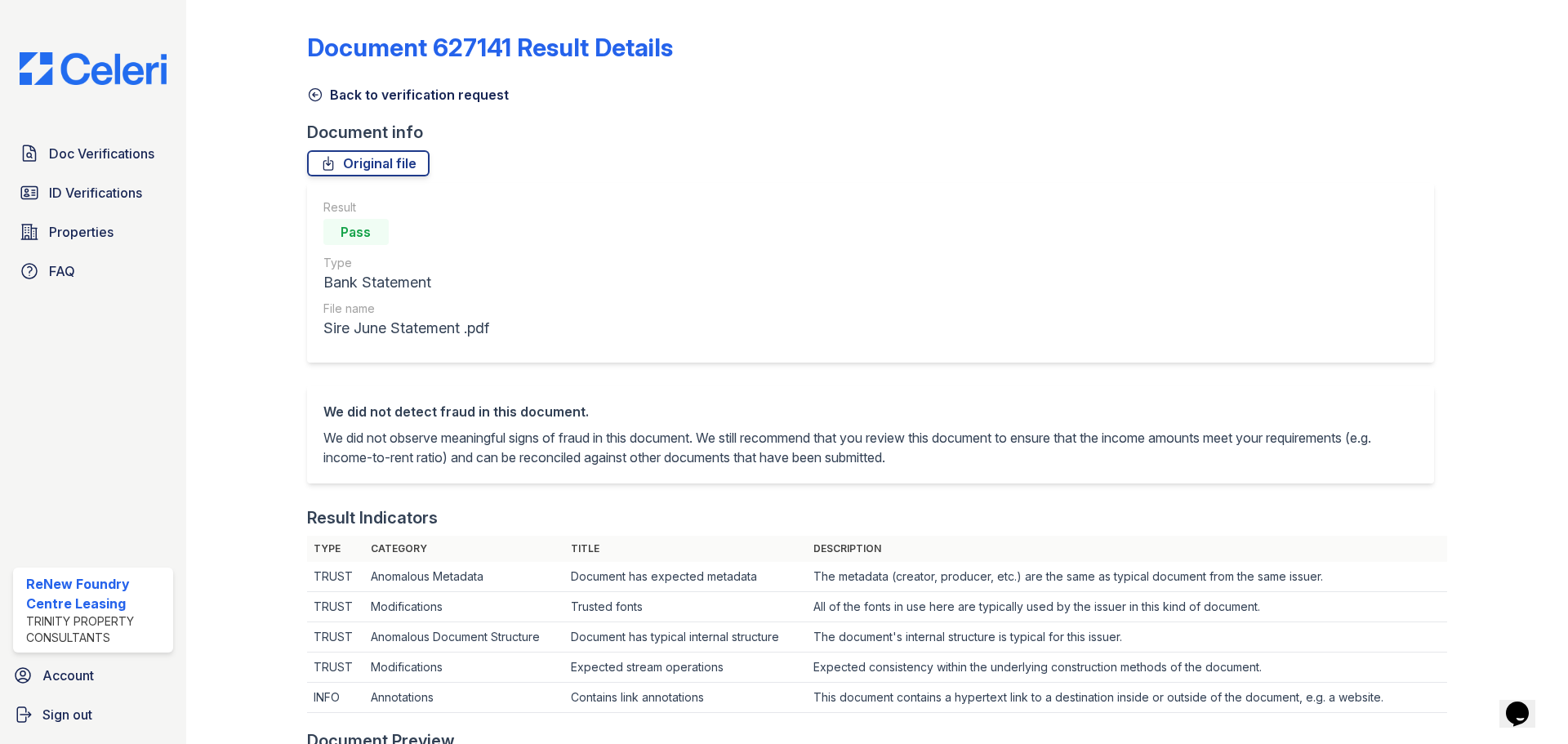
click at [406, 84] on div "Back to verification request" at bounding box center [877, 90] width 1140 height 30
click at [415, 95] on link "Back to verification request" at bounding box center [408, 95] width 201 height 19
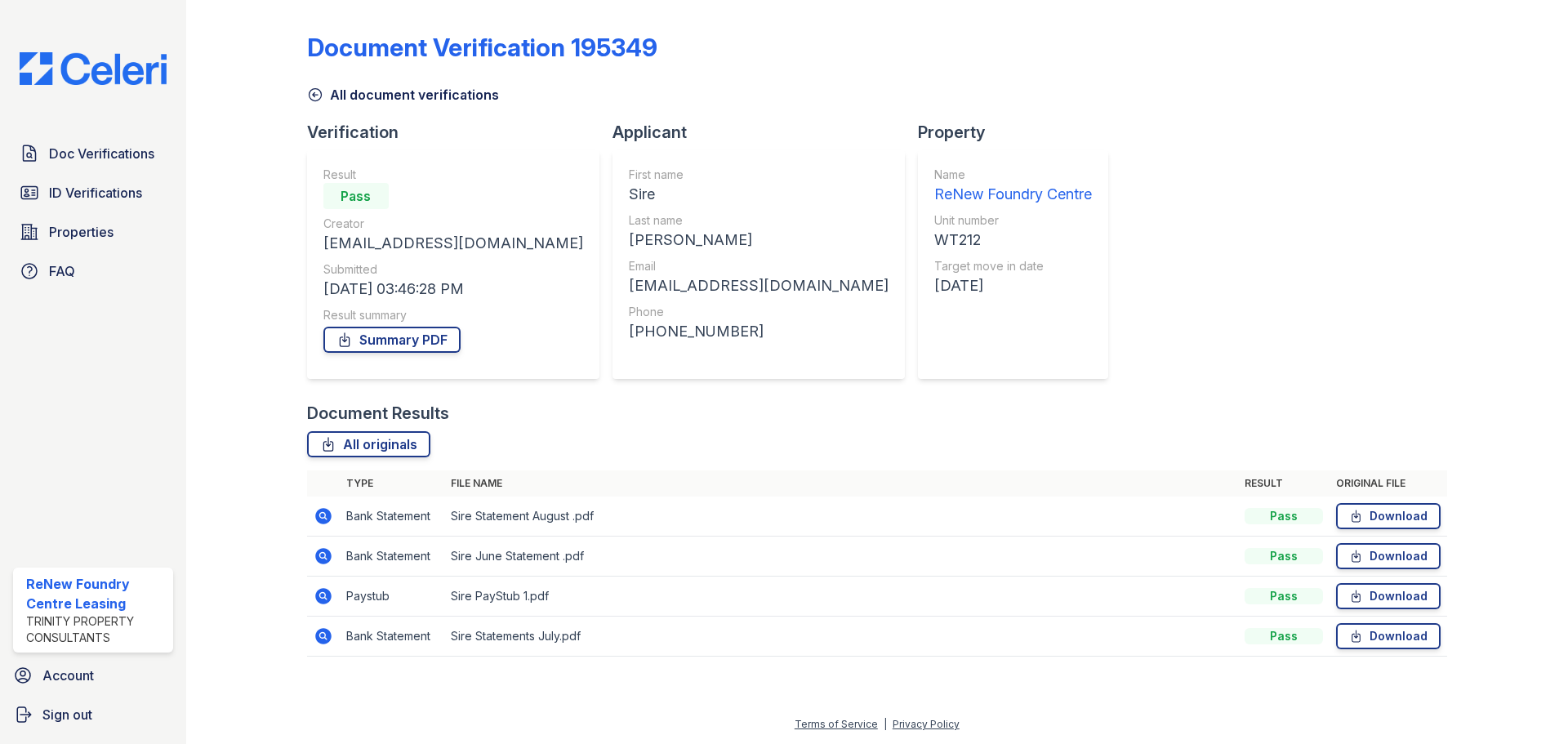
click at [322, 592] on icon at bounding box center [323, 596] width 19 height 19
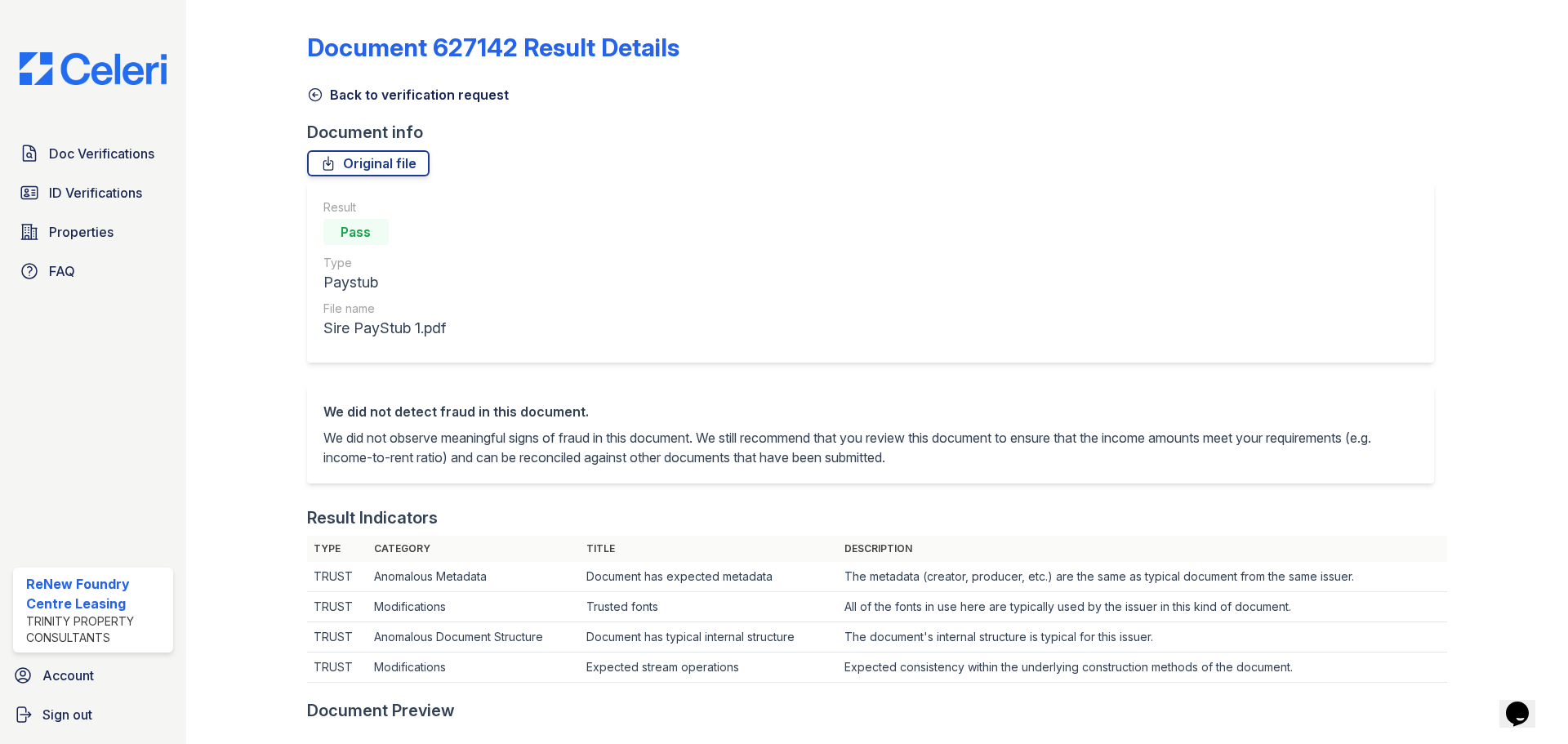
click at [407, 93] on link "Back to verification request" at bounding box center [408, 95] width 201 height 19
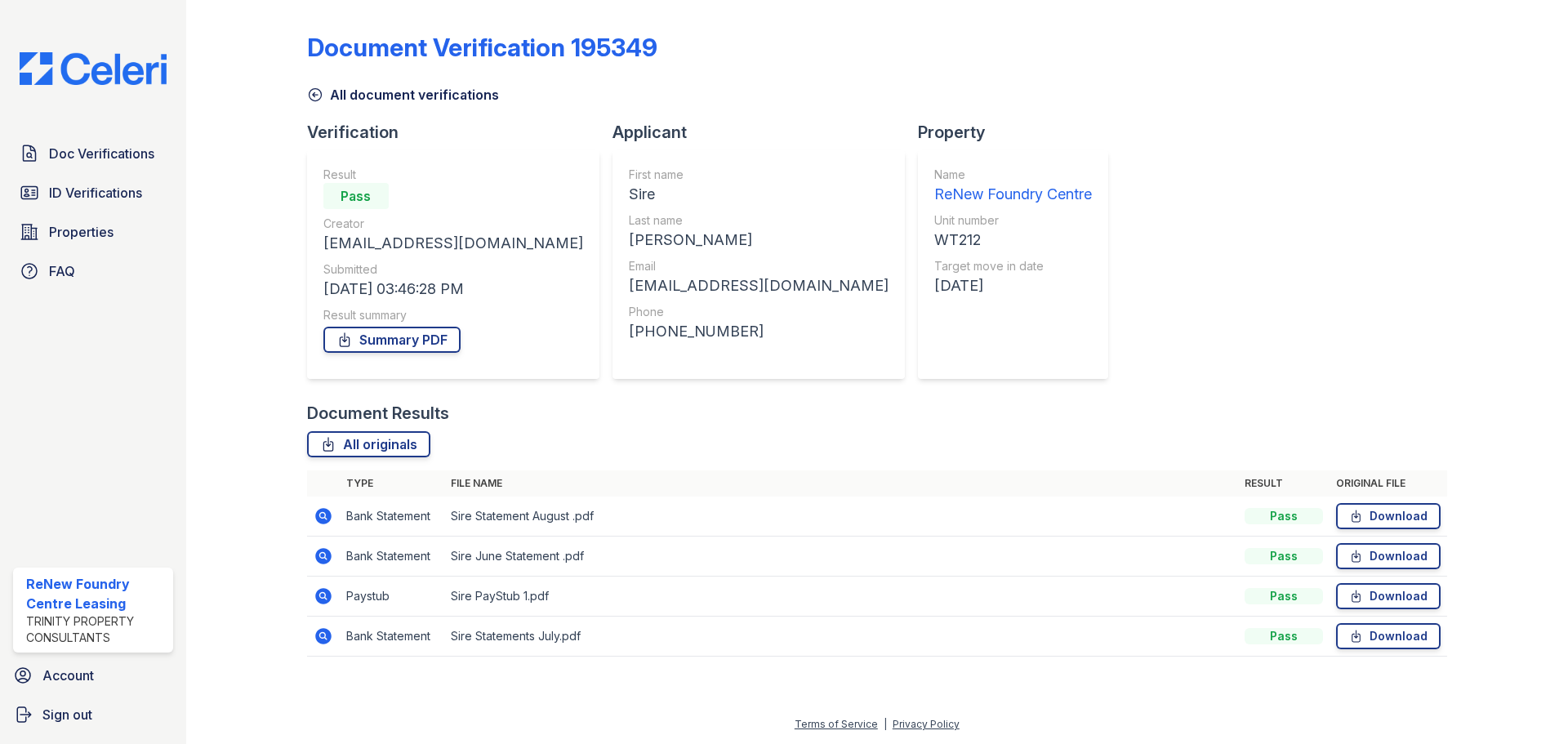
click at [377, 101] on link "All document verifications" at bounding box center [403, 95] width 192 height 19
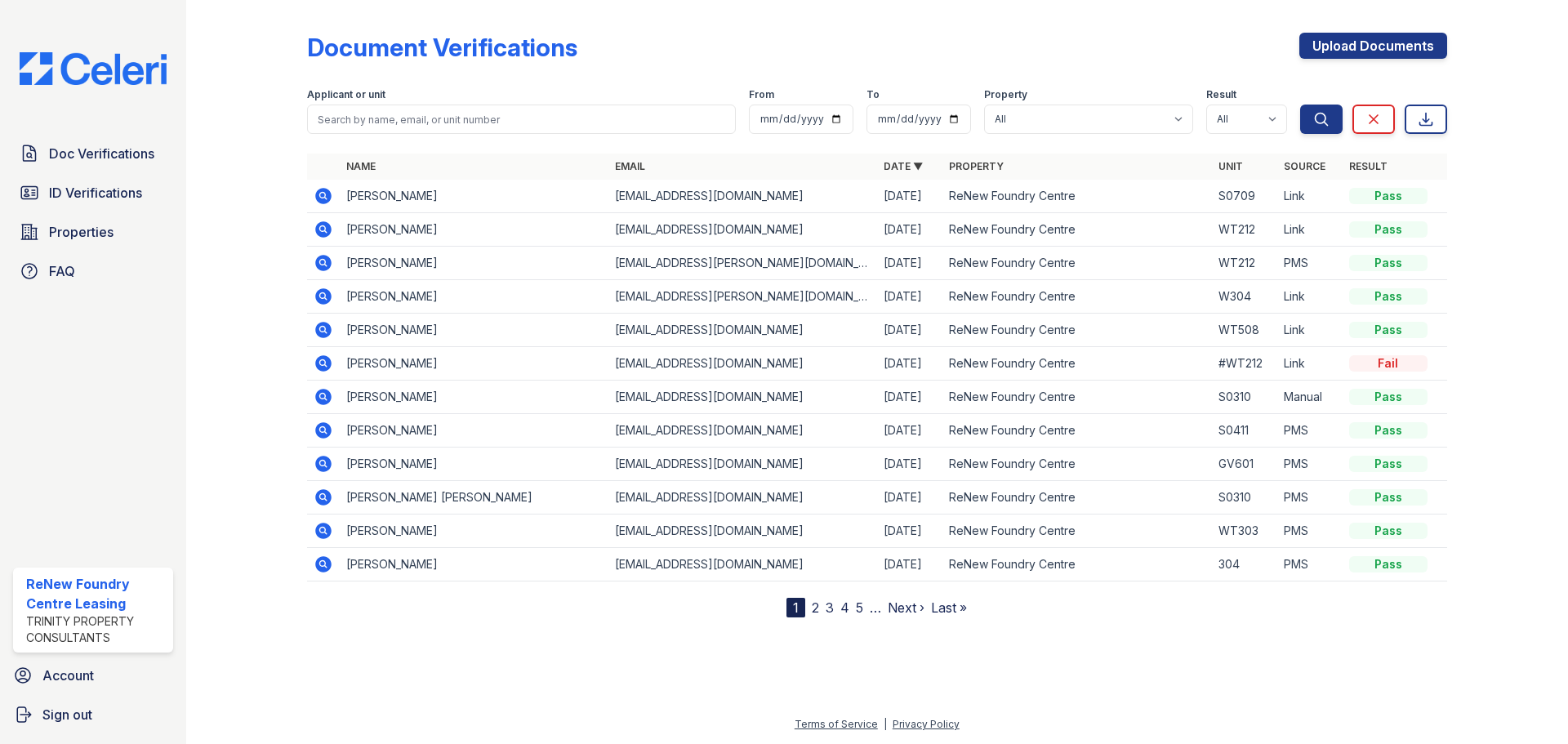
click at [329, 267] on icon at bounding box center [323, 263] width 17 height 17
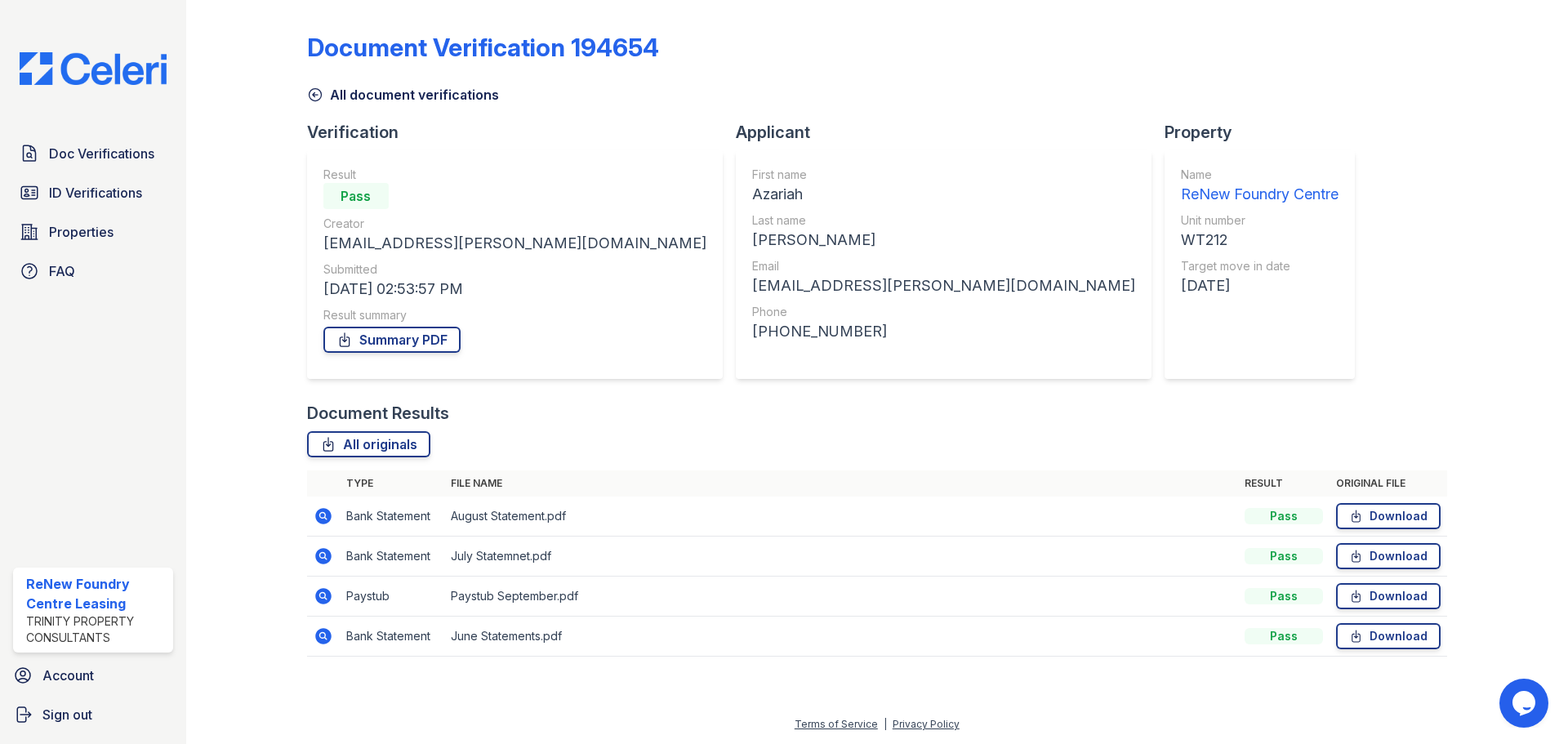
click at [315, 594] on icon at bounding box center [323, 596] width 19 height 19
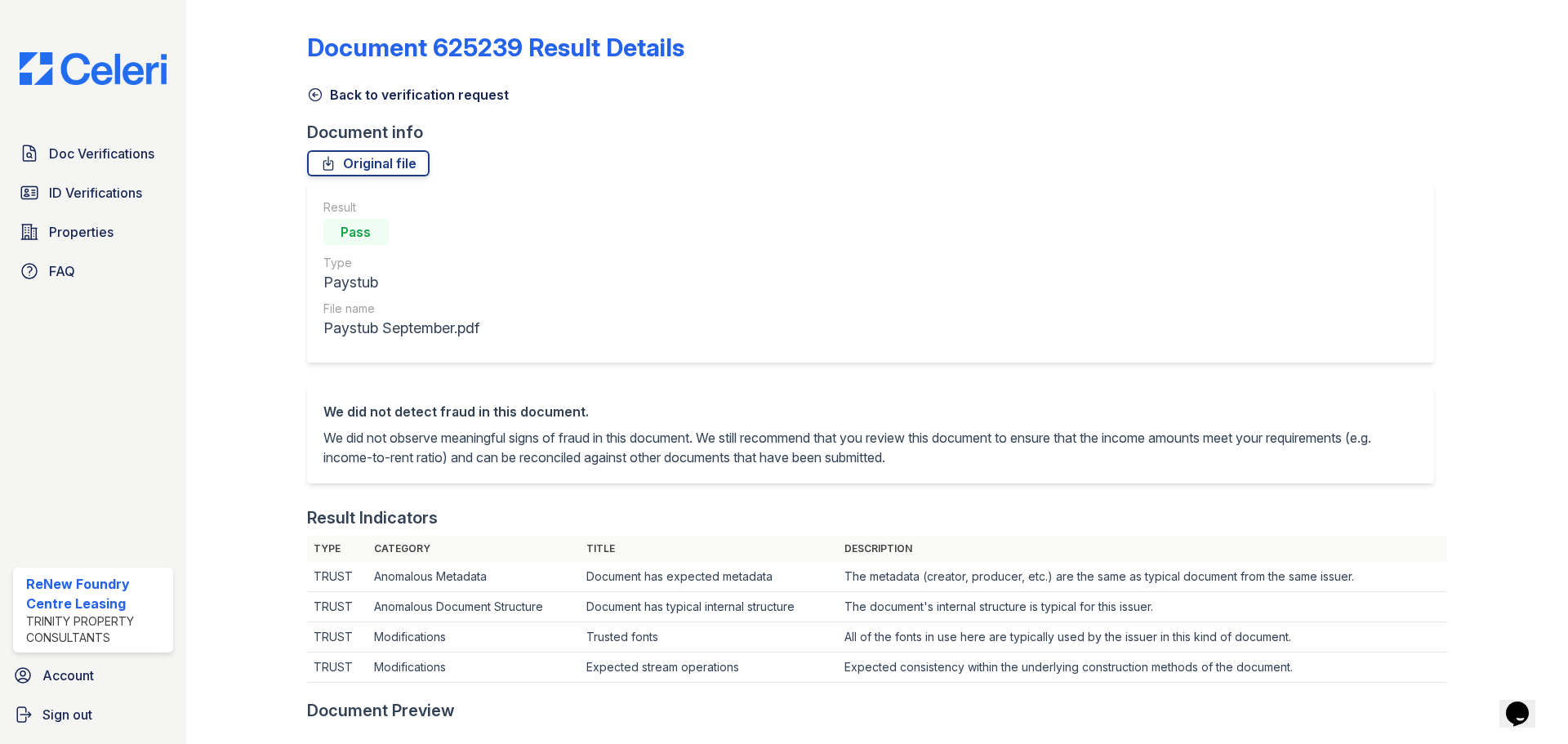
click at [479, 105] on div "Document 625239 Result Details Back to verification request Document info Origi…" at bounding box center [877, 739] width 1140 height 1465
click at [376, 87] on link "Back to verification request" at bounding box center [408, 95] width 201 height 19
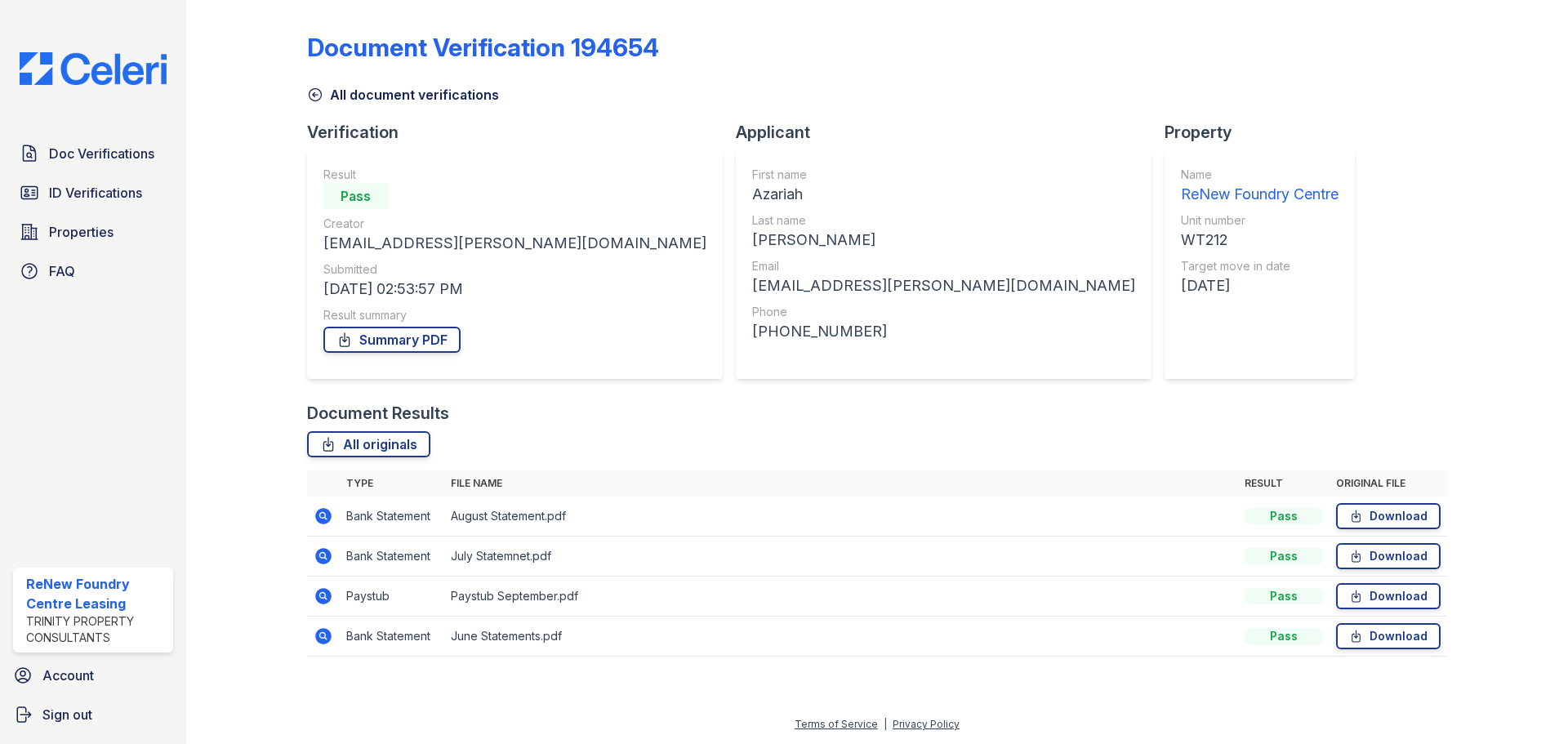
click at [324, 514] on icon at bounding box center [323, 516] width 19 height 19
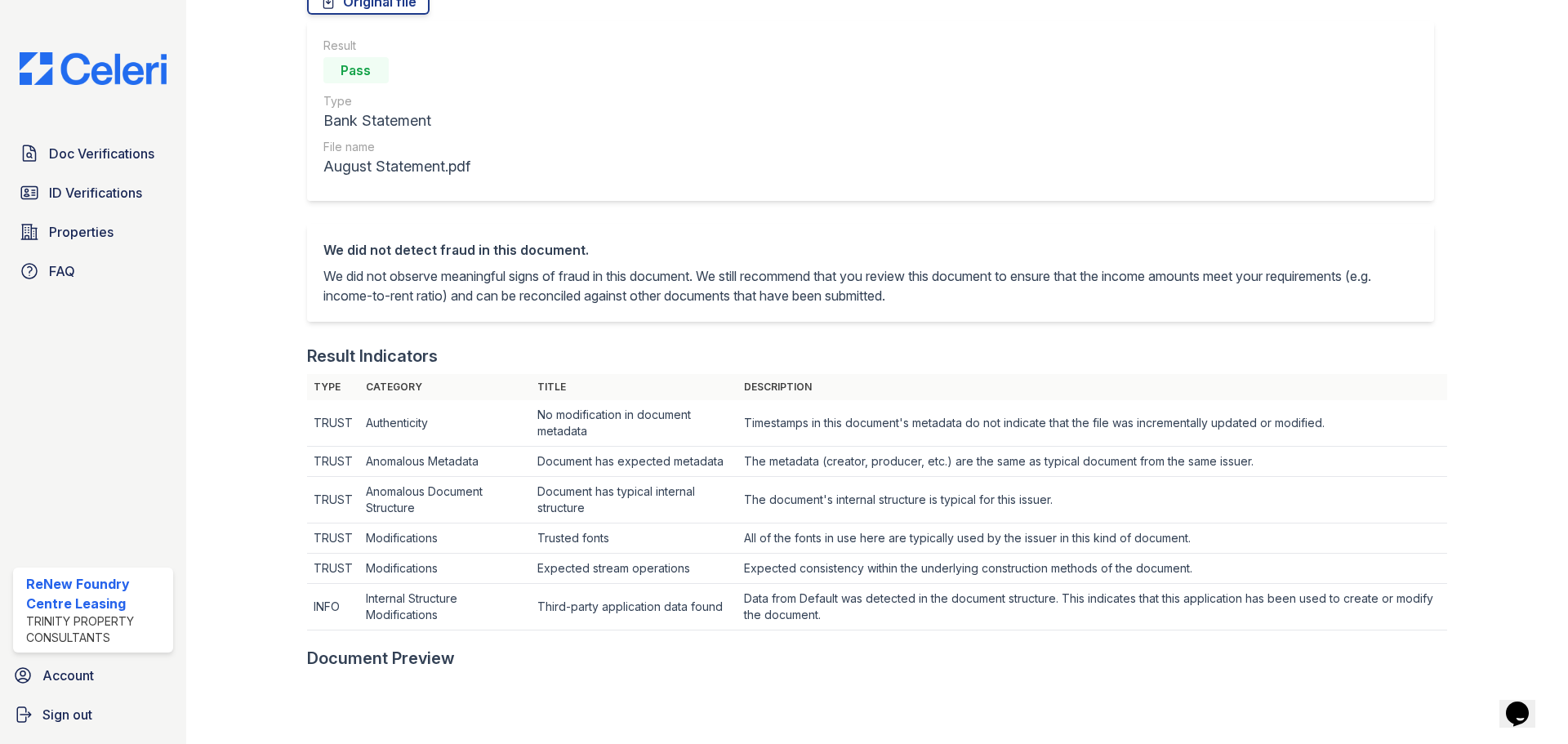
scroll to position [81, 0]
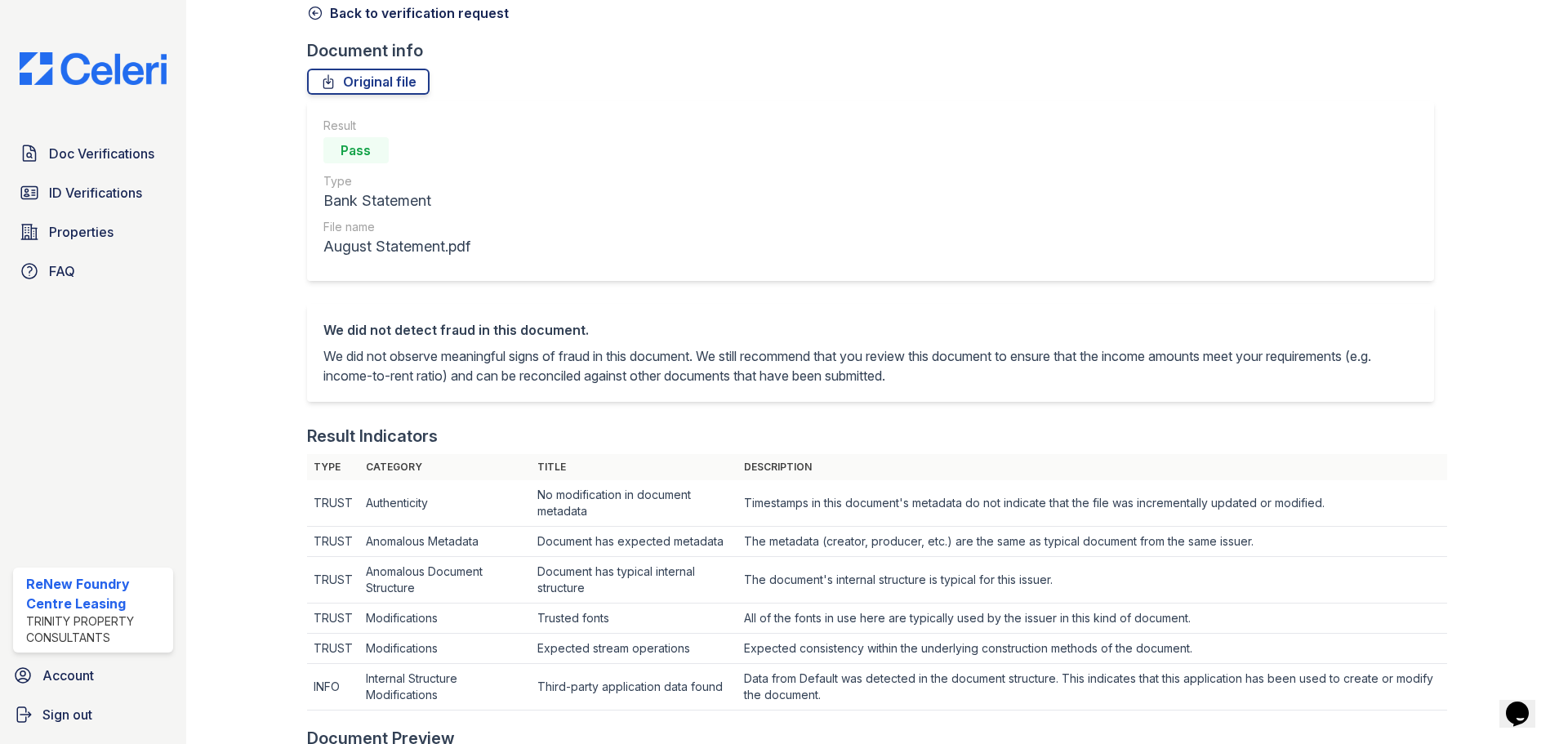
click at [378, 21] on link "Back to verification request" at bounding box center [408, 13] width 201 height 19
click at [320, 12] on icon at bounding box center [315, 13] width 17 height 17
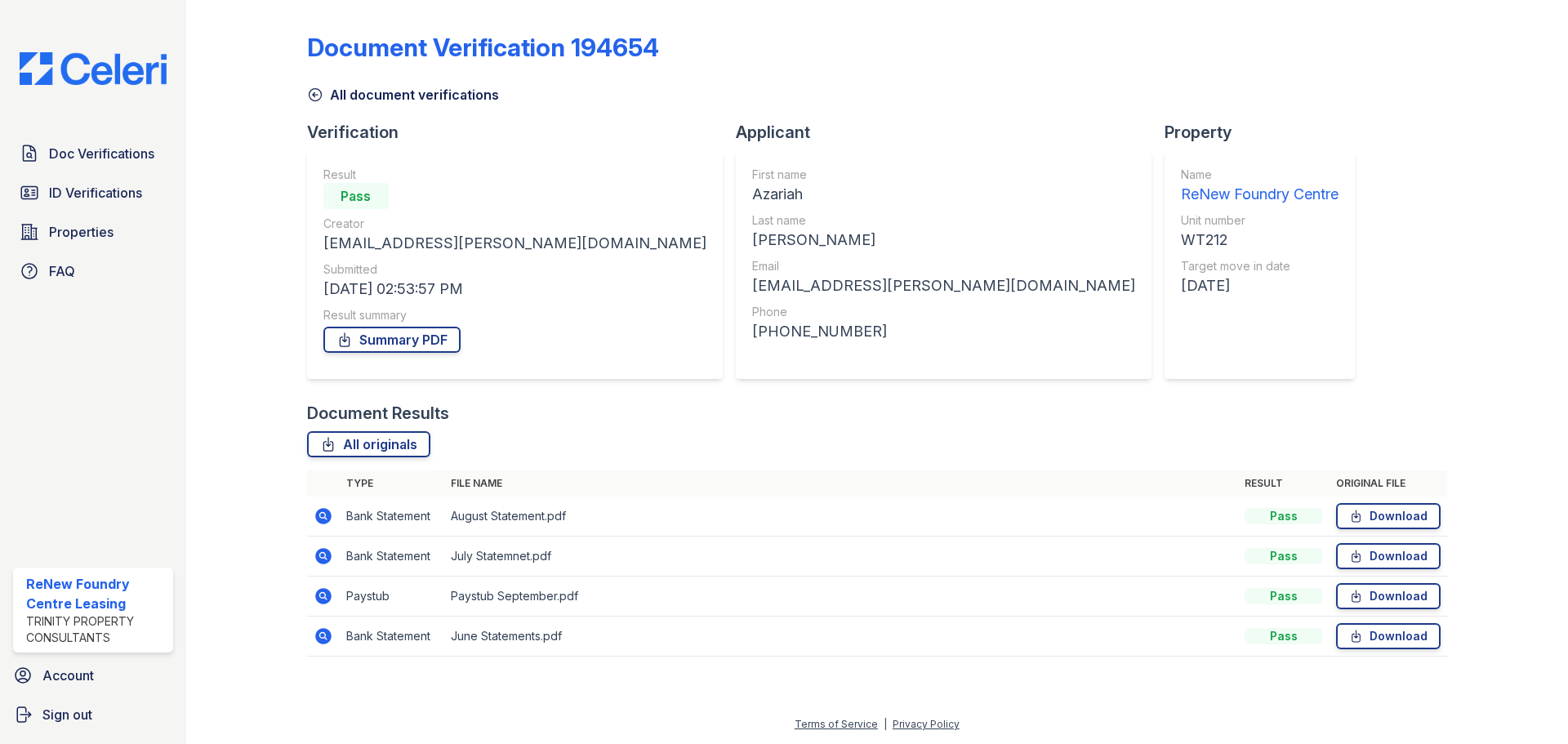
click at [323, 518] on icon at bounding box center [323, 516] width 17 height 17
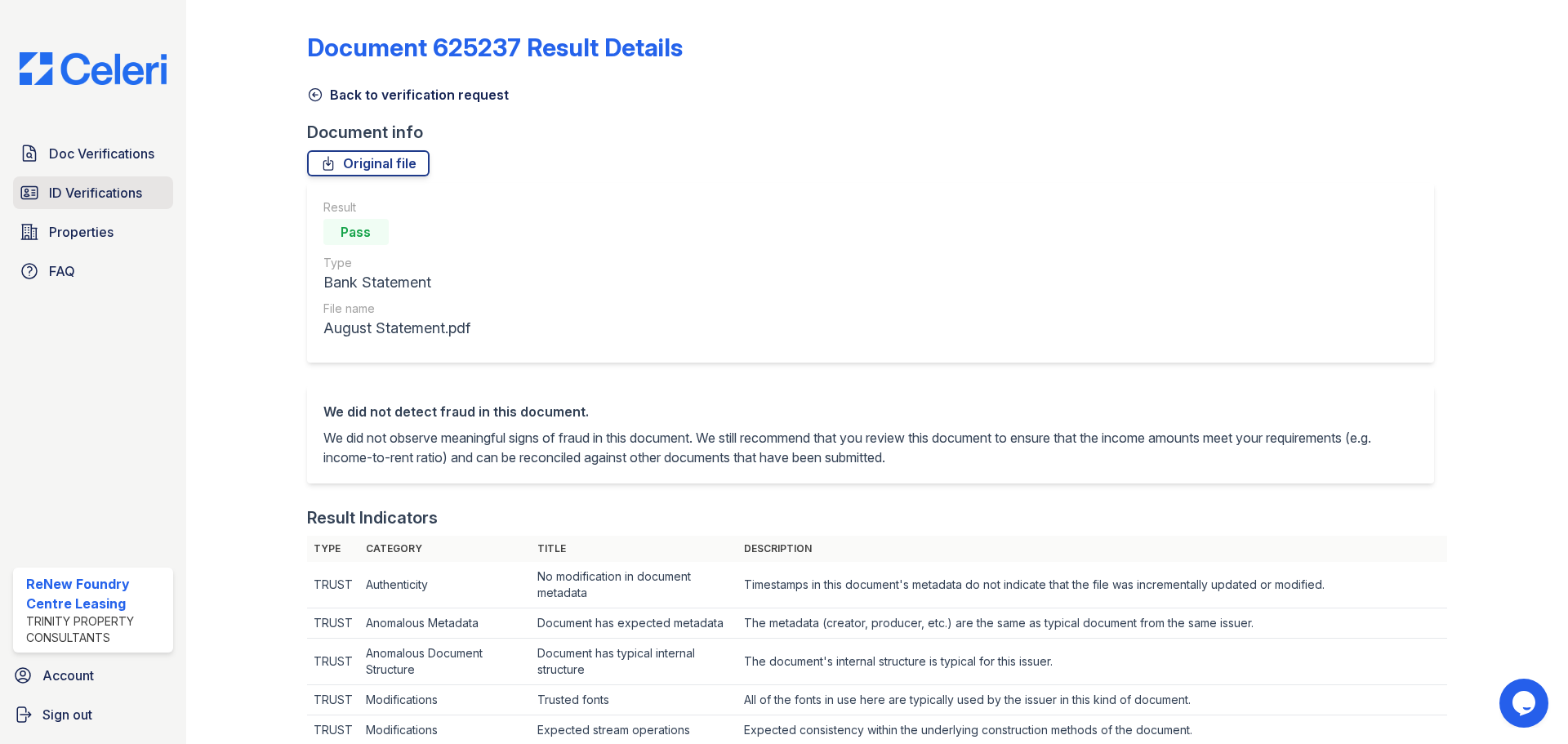
click at [116, 186] on span "ID Verifications" at bounding box center [95, 193] width 93 height 19
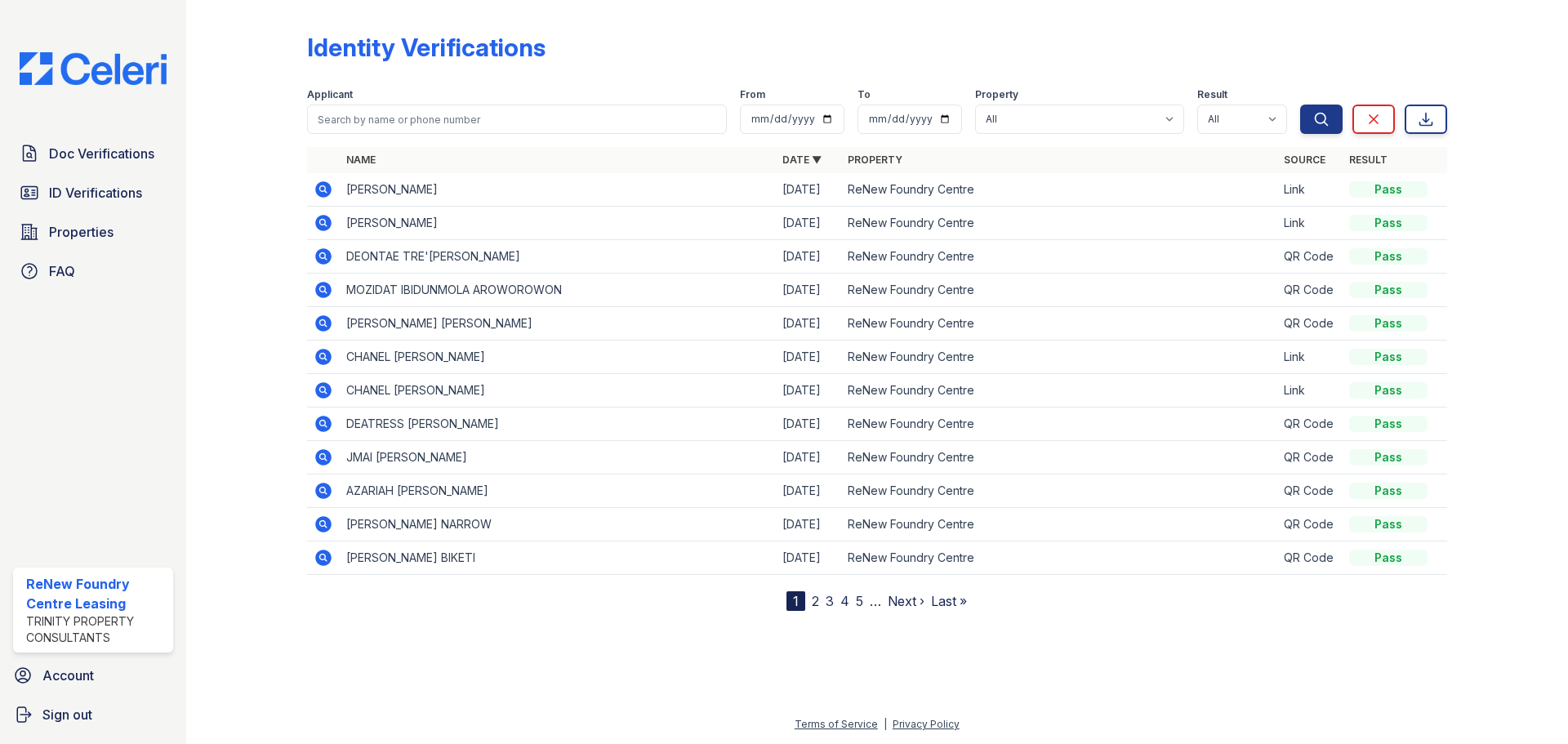
click at [324, 214] on icon at bounding box center [323, 222] width 19 height 19
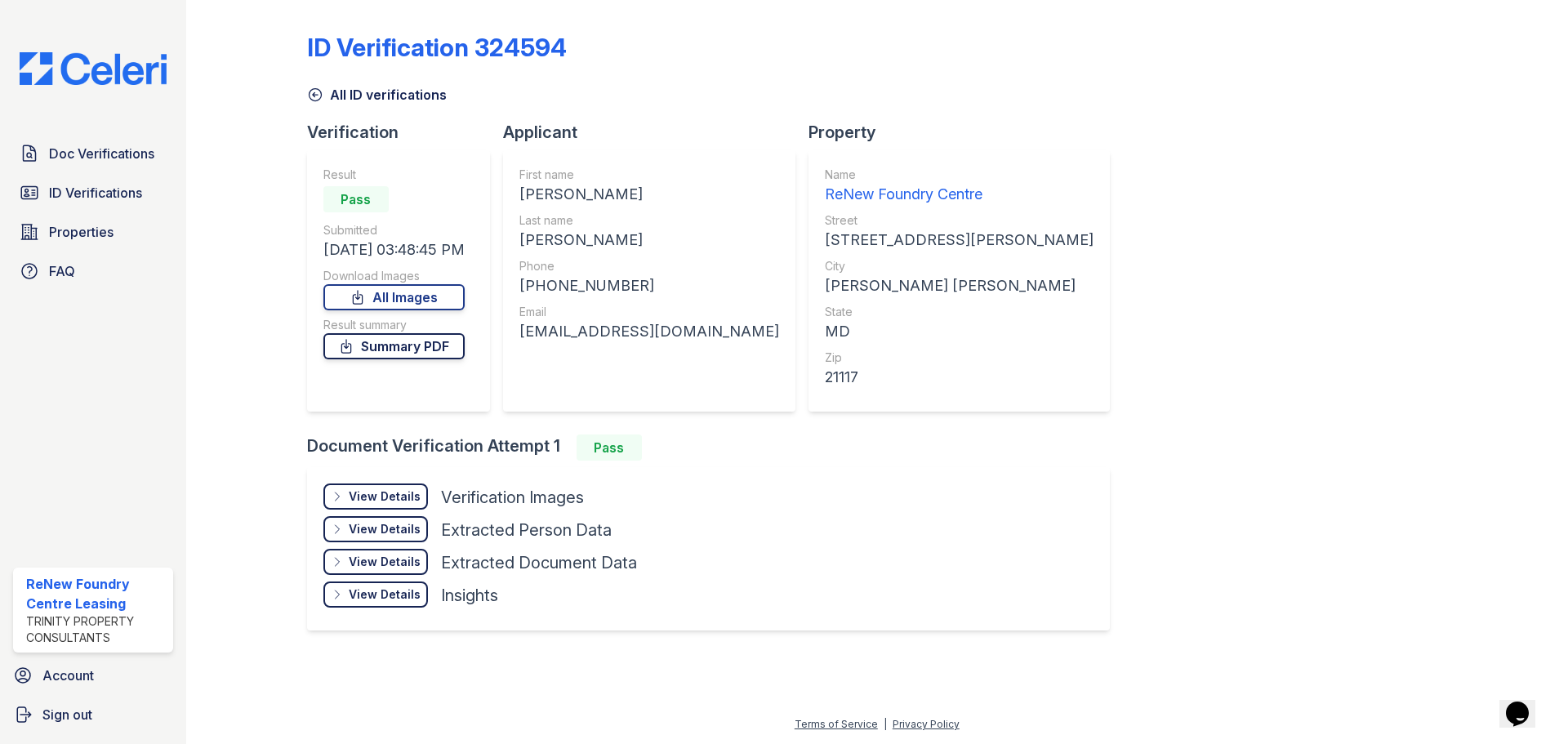
click at [390, 353] on link "Summary PDF" at bounding box center [393, 346] width 141 height 26
